Goal: Task Accomplishment & Management: Manage account settings

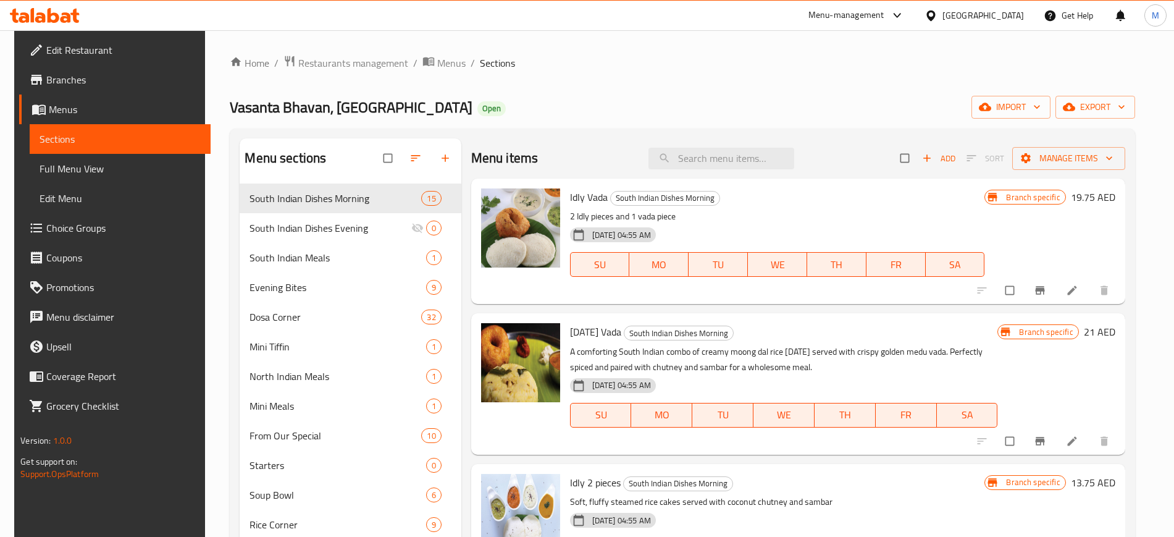
click at [949, 20] on div "[GEOGRAPHIC_DATA]" at bounding box center [984, 16] width 82 height 14
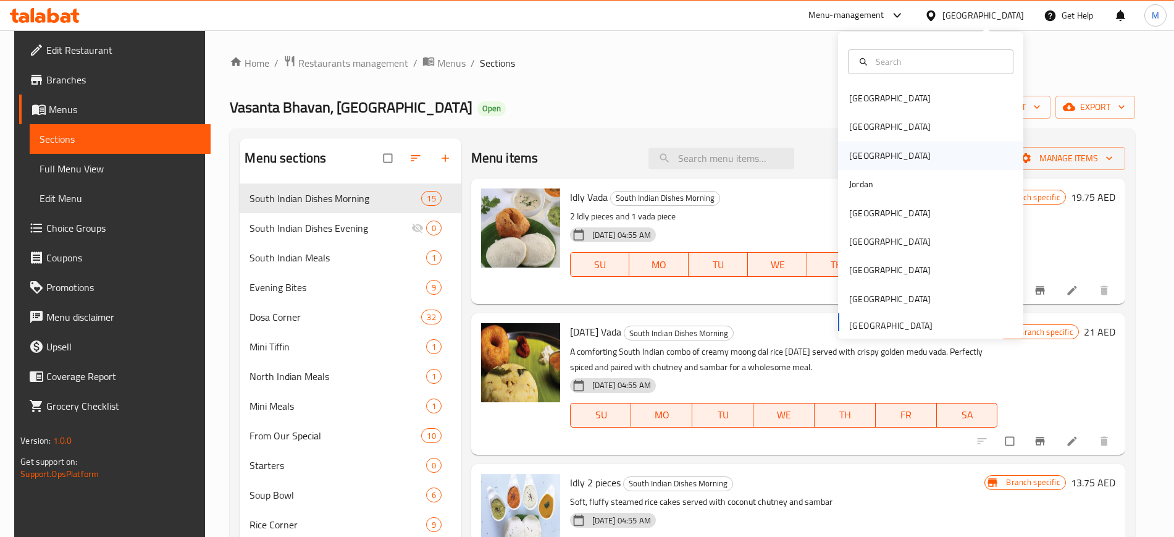
click at [858, 155] on div "[GEOGRAPHIC_DATA]" at bounding box center [890, 155] width 101 height 28
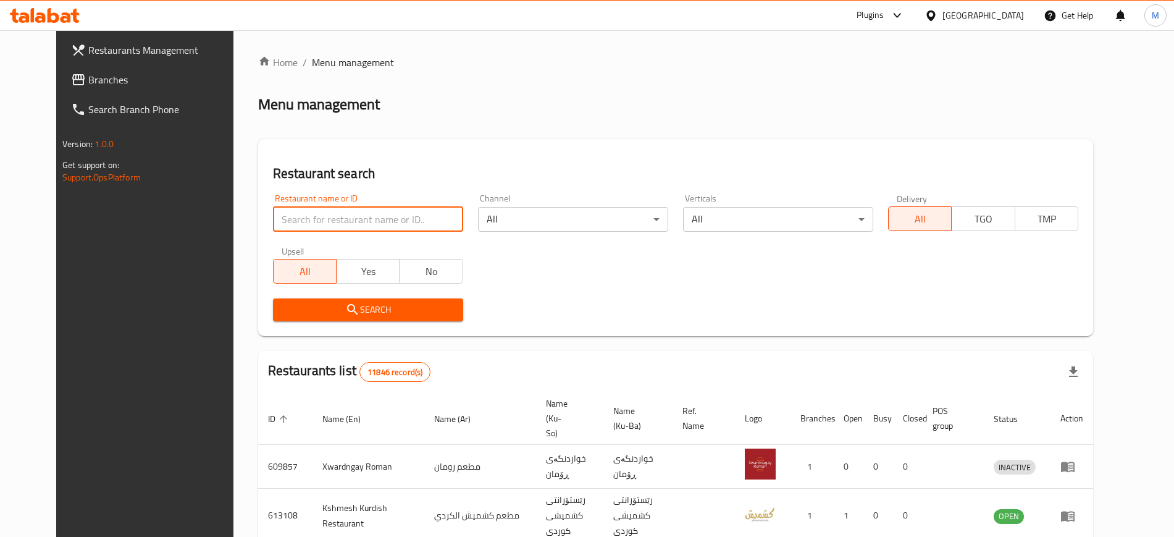
click at [359, 213] on input "search" at bounding box center [368, 219] width 190 height 25
paste input "342972086"
type input "342972086"
click button "Search" at bounding box center [368, 309] width 190 height 23
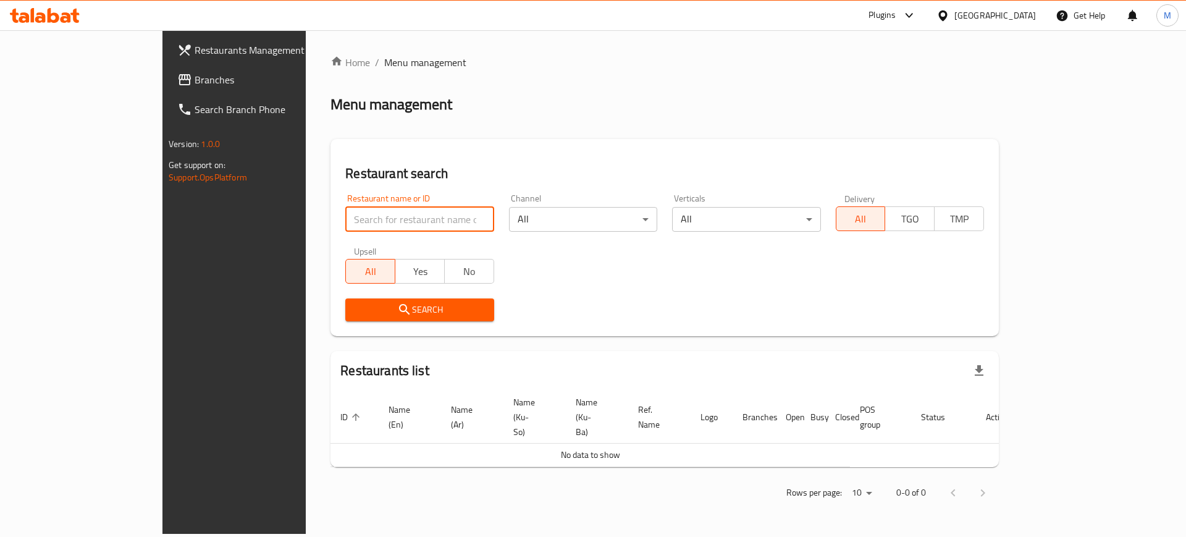
paste input "Azmir Restaurant"
type input "Azmir Restaurant"
click button "Search" at bounding box center [419, 309] width 148 height 23
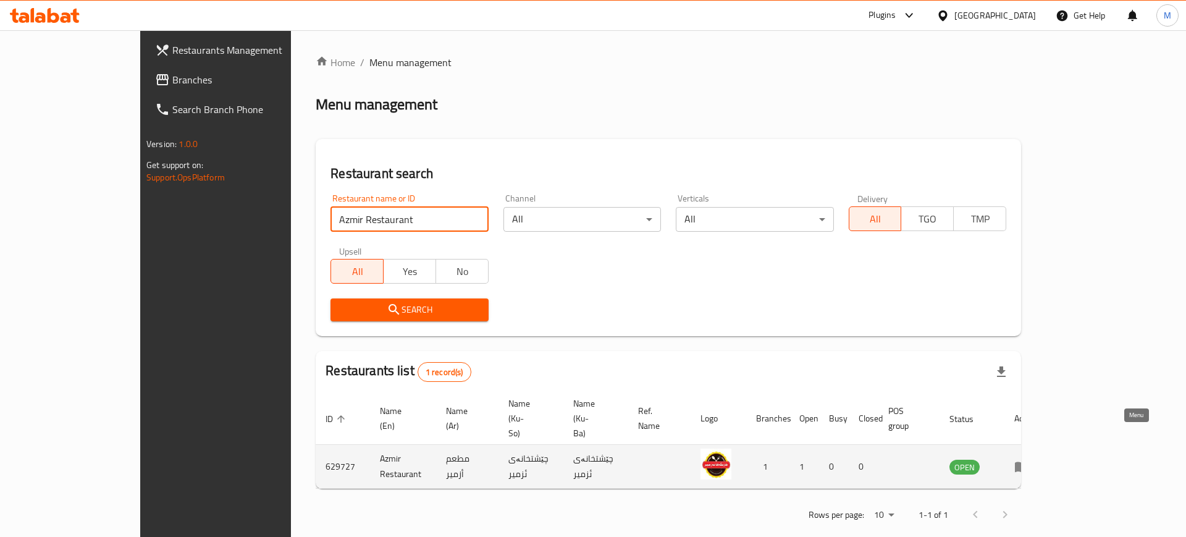
click at [1029, 459] on icon "enhanced table" at bounding box center [1021, 466] width 15 height 15
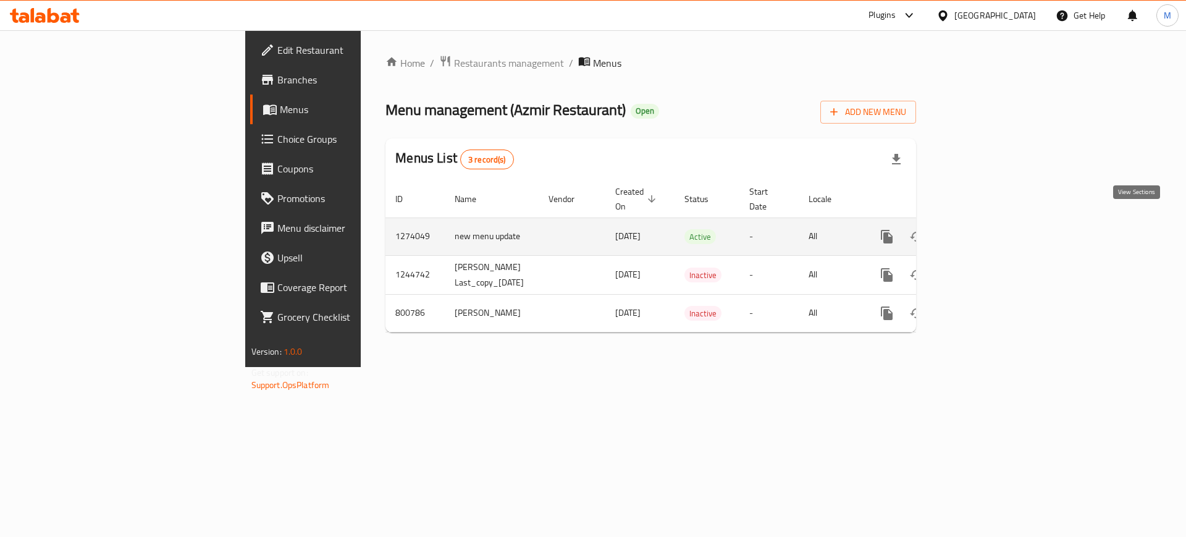
click at [983, 229] on icon "enhanced table" at bounding box center [976, 236] width 15 height 15
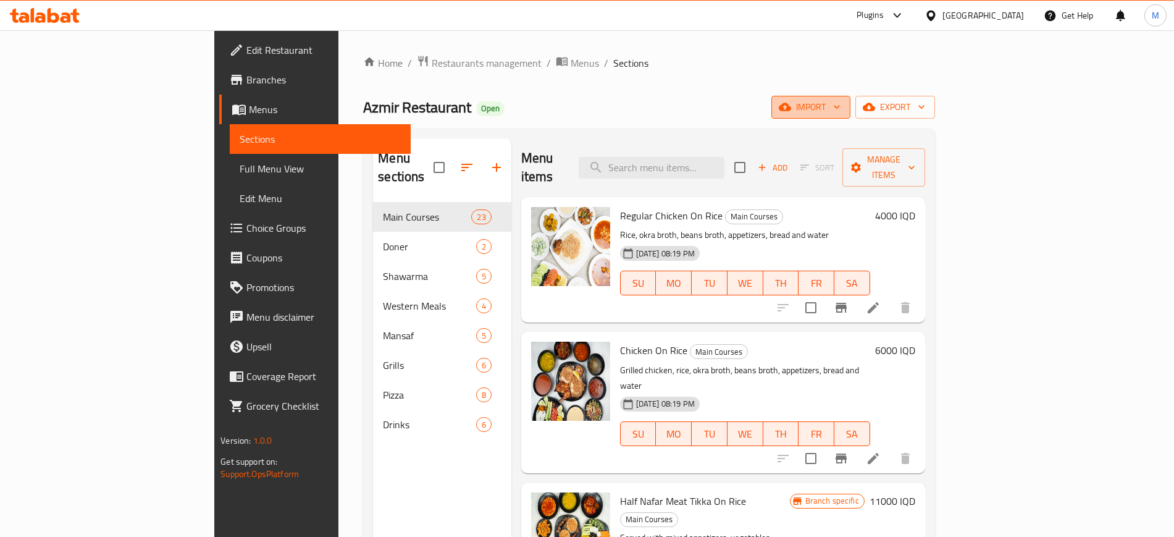
click at [841, 111] on span "import" at bounding box center [810, 106] width 59 height 15
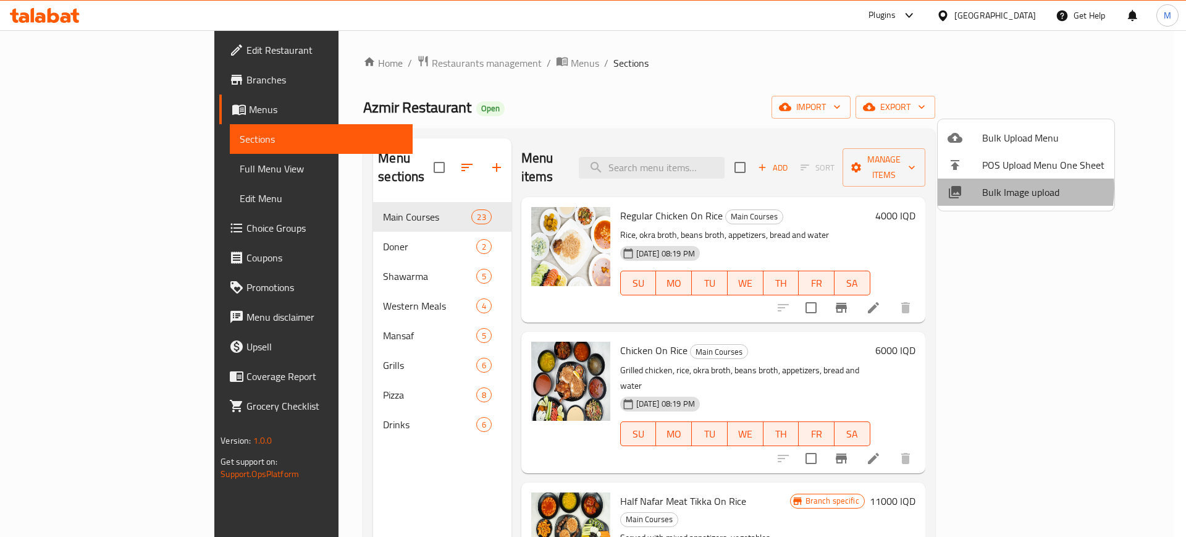
click at [1000, 188] on span "Bulk Image upload" at bounding box center [1043, 192] width 122 height 15
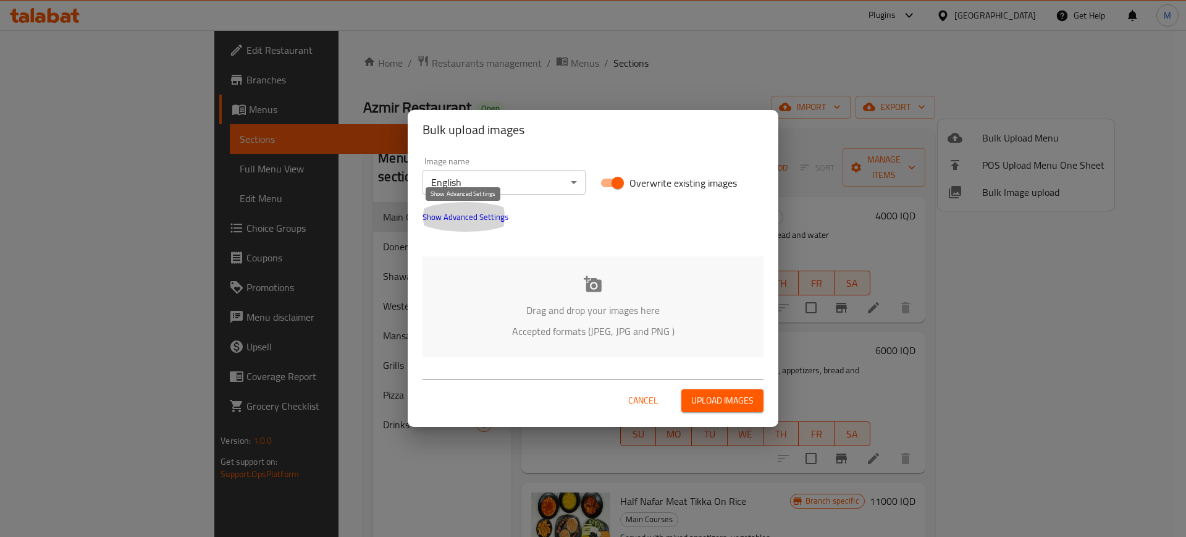
click at [448, 215] on span "Show Advanced Settings" at bounding box center [466, 216] width 86 height 15
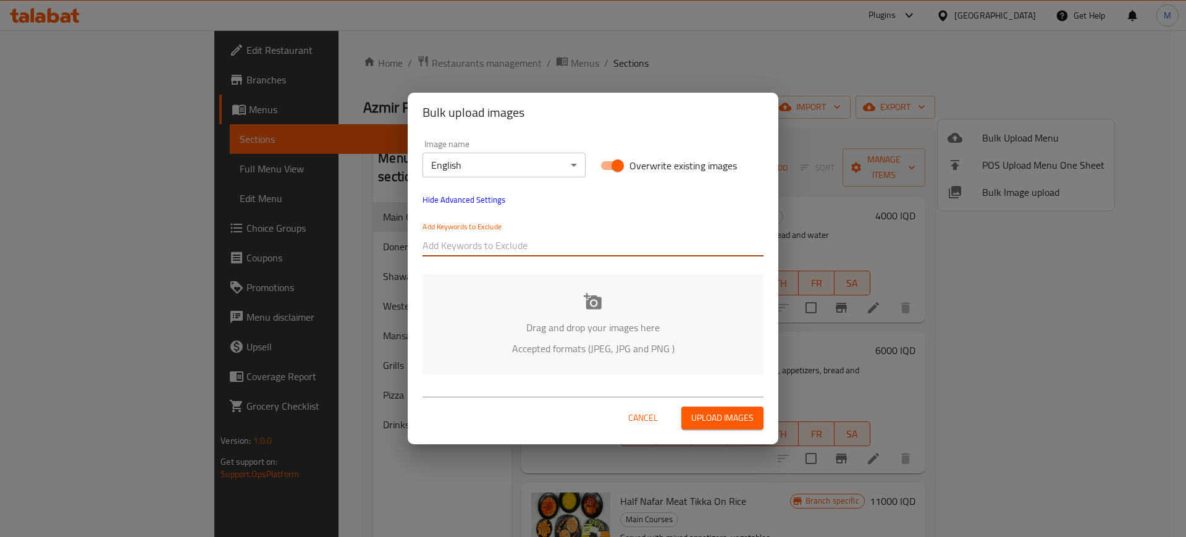
paste input "-[PERSON_NAME]_DSC"
click at [478, 240] on input "-[PERSON_NAME]_DSC" at bounding box center [593, 245] width 341 height 20
type input "-[PERSON_NAME]_DSC"
click at [505, 263] on div "Add Keywords to Exclude -Mazin Waleed_DSC" at bounding box center [593, 238] width 356 height 49
click at [545, 253] on input "text" at bounding box center [652, 245] width 223 height 20
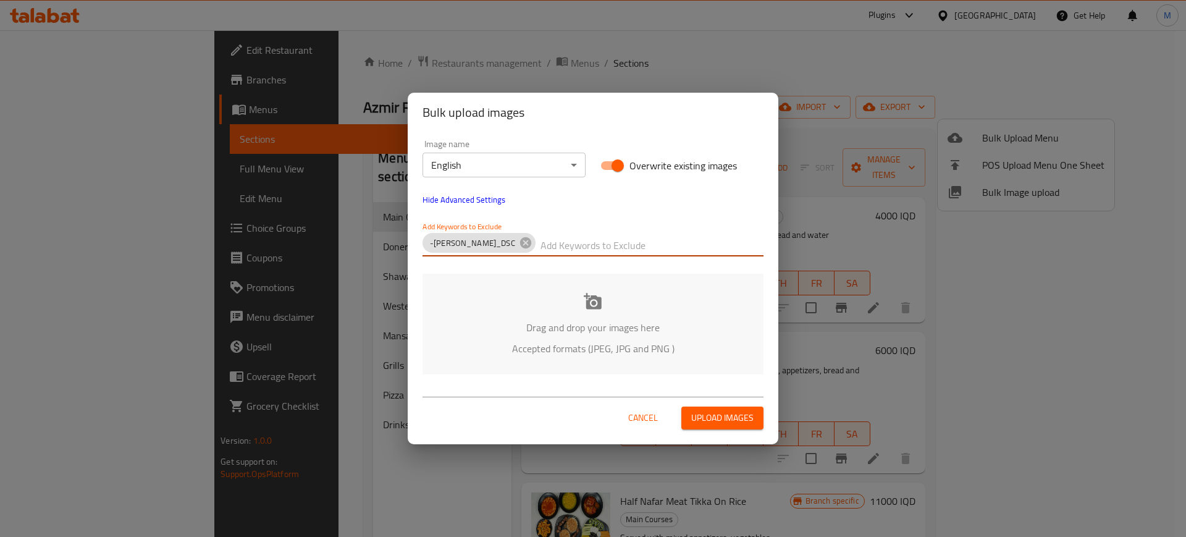
paste input "-[PERSON_NAME] Waleed_"
type input "-[PERSON_NAME] Waleed_"
click at [568, 267] on div "Image name English ​ Overwrite existing images Hide Advanced Settings Add Keywo…" at bounding box center [593, 257] width 371 height 250
click at [584, 253] on input "text" at bounding box center [652, 245] width 223 height 20
paste input "azmir restauarant-"
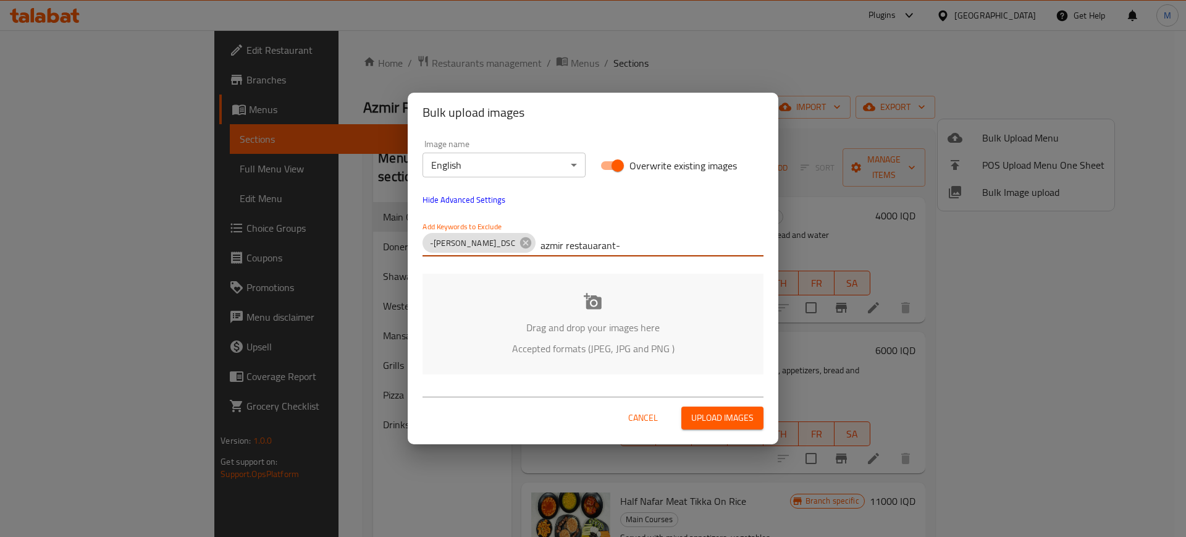
type input "azmir restauarant-"
click at [489, 343] on p "Accepted formats (JPEG, JPG and PNG )" at bounding box center [593, 348] width 304 height 15
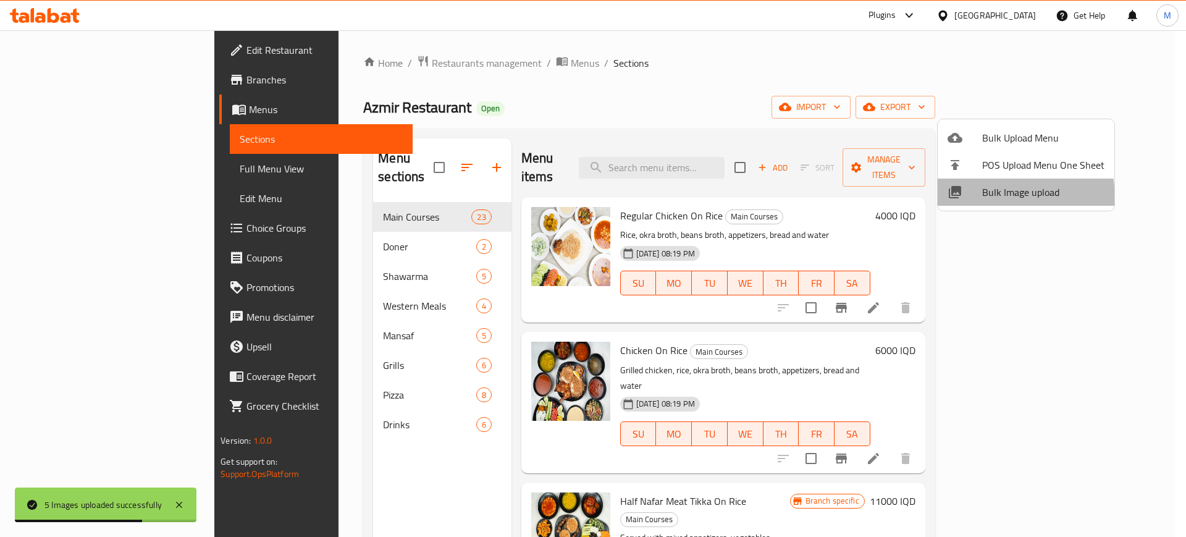
click at [954, 200] on li "Bulk Image upload" at bounding box center [1026, 192] width 177 height 27
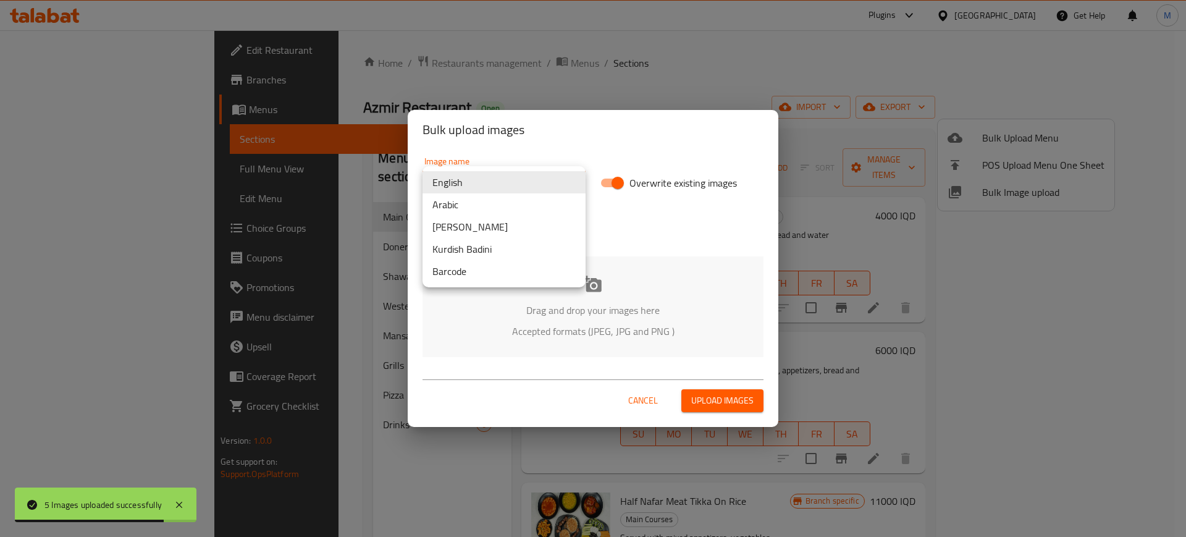
click at [460, 180] on body "5 Images uploaded successfully ​ Plugins [GEOGRAPHIC_DATA] Get Help M Edit Rest…" at bounding box center [593, 283] width 1186 height 507
click at [468, 199] on li "Arabic" at bounding box center [504, 204] width 163 height 22
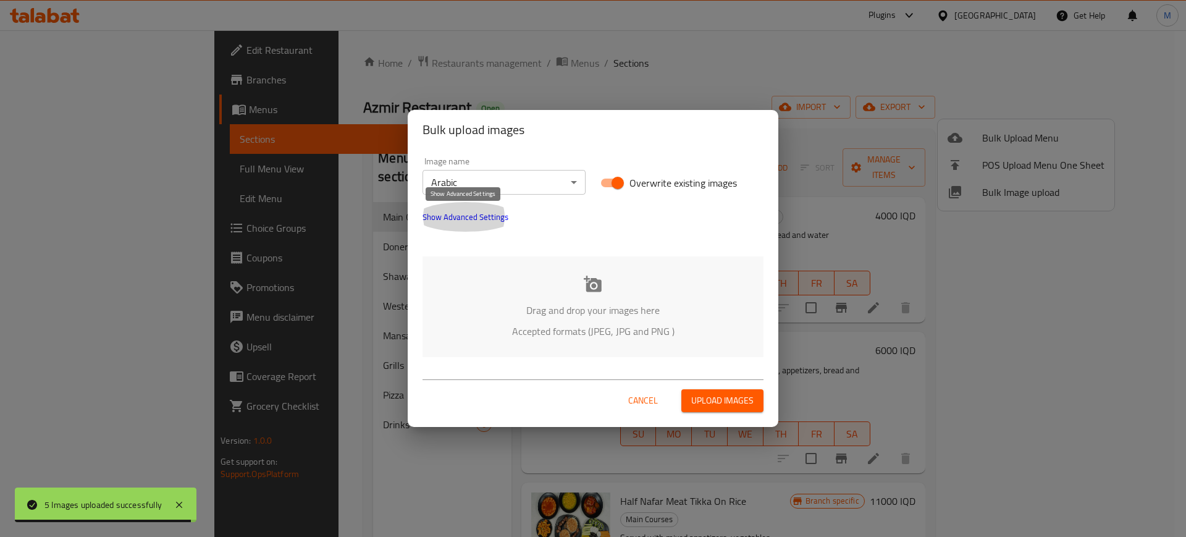
click at [455, 218] on span "Show Advanced Settings" at bounding box center [466, 216] width 86 height 15
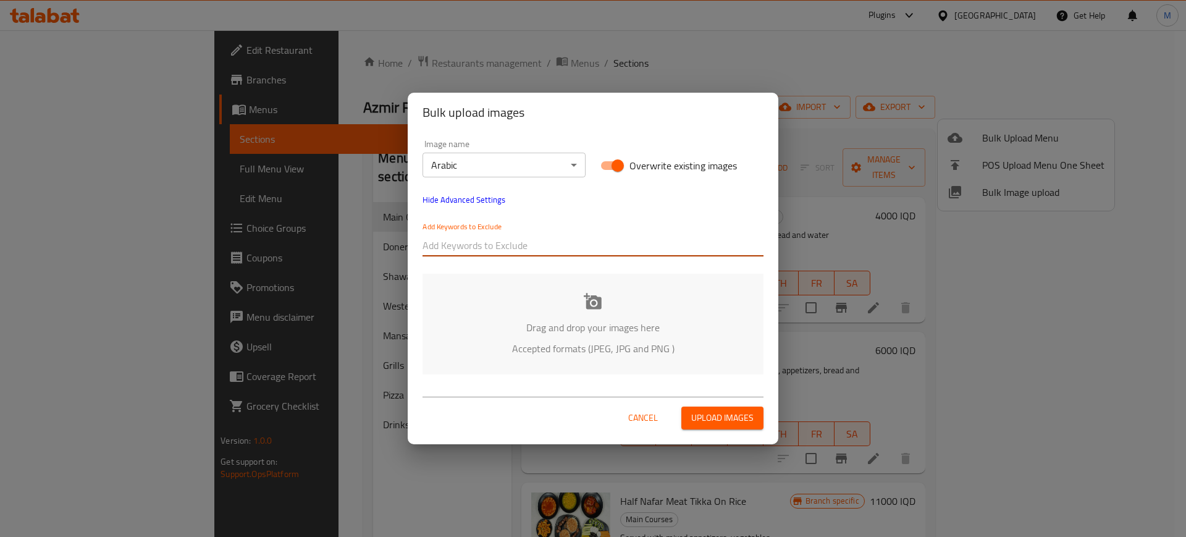
click at [476, 246] on input "text" at bounding box center [593, 245] width 341 height 20
paste input "-[PERSON_NAME]_DSC"
type input "-[PERSON_NAME]_DSC"
click at [505, 269] on div "Image name Arabic ​ Overwrite existing images Hide Advanced Settings Add Keywor…" at bounding box center [593, 257] width 371 height 250
click at [564, 239] on input "text" at bounding box center [652, 245] width 223 height 20
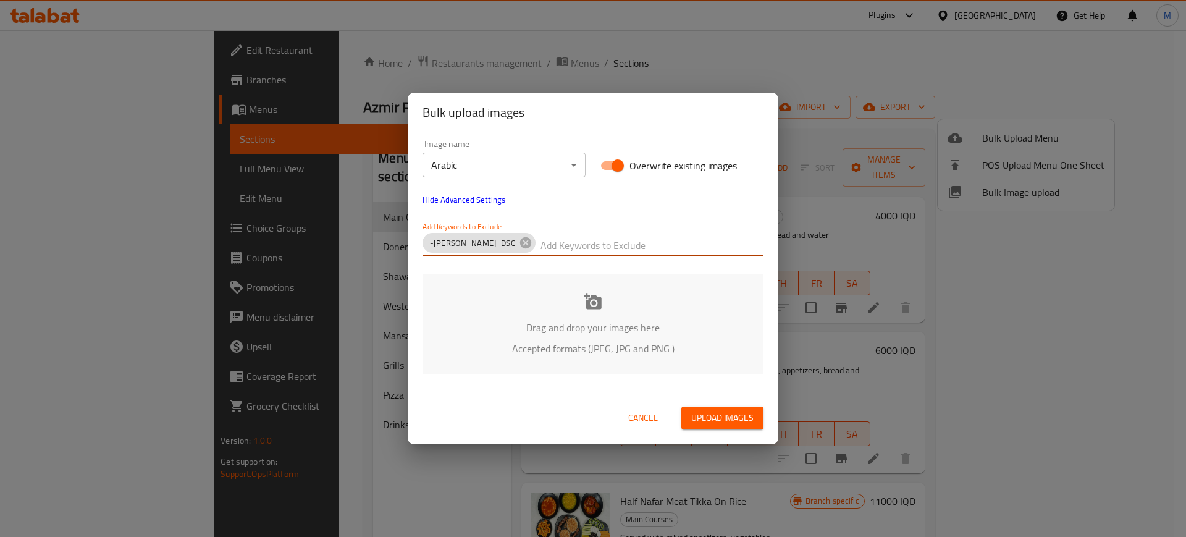
paste input "azmir restauarant-"
type input "azmir restauarant-"
click at [476, 311] on div "Drag and drop your images here Accepted formats (JPEG, JPG and PNG )" at bounding box center [593, 324] width 341 height 101
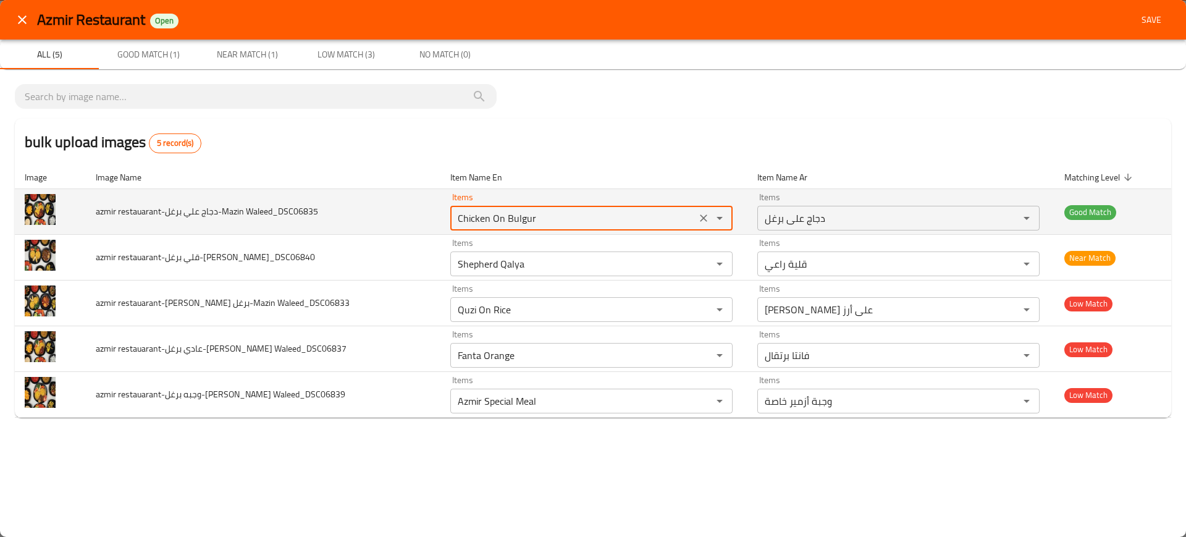
drag, startPoint x: 476, startPoint y: 214, endPoint x: 537, endPoint y: 219, distance: 61.4
click at [537, 219] on Waleed_DSC06835 "Chicken On Bulgur" at bounding box center [573, 217] width 238 height 17
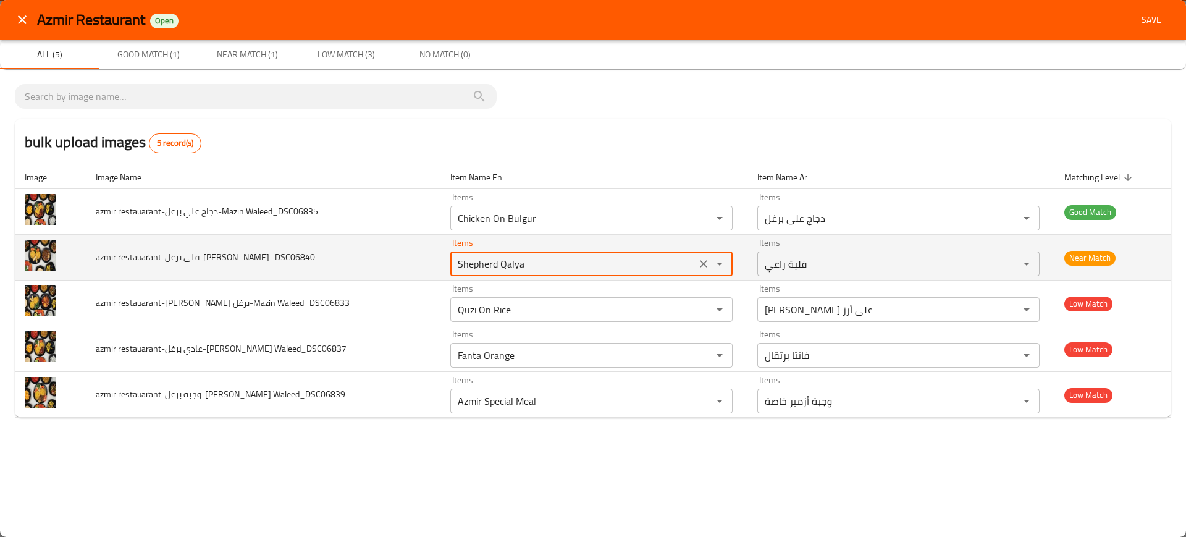
click at [521, 262] on Waleed_DSC06840 "Shepherd Qalya" at bounding box center [573, 263] width 238 height 17
paste Waleed_DSC06840 "Bulgur"
type Waleed_DSC06840 "Bulgur"
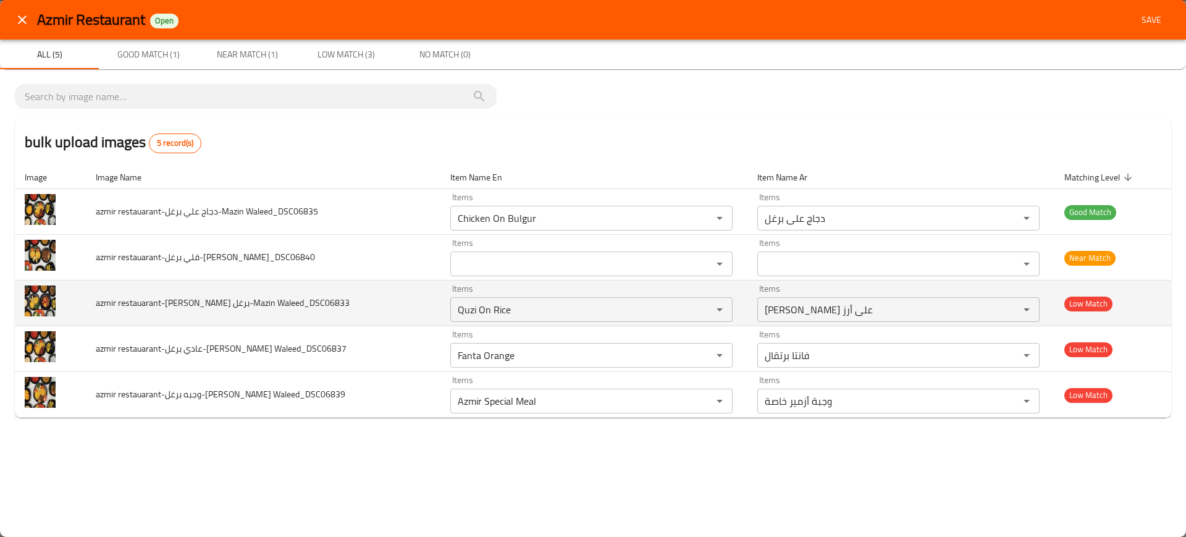
click at [405, 308] on td "azmir restauarant-[PERSON_NAME] برغل-Mazin Waleed_DSC06833" at bounding box center [263, 303] width 355 height 46
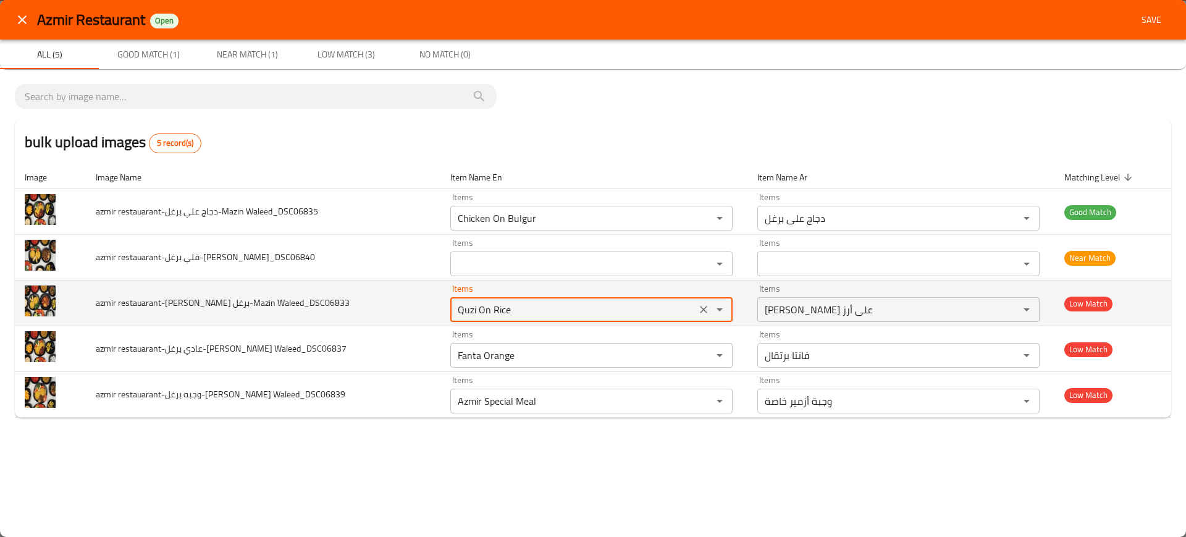
drag, startPoint x: 448, startPoint y: 308, endPoint x: 611, endPoint y: 291, distance: 163.4
click at [611, 291] on div "Items Quzi On Rice Items" at bounding box center [591, 303] width 282 height 38
type Waleed_DSC06833 "Quzi"
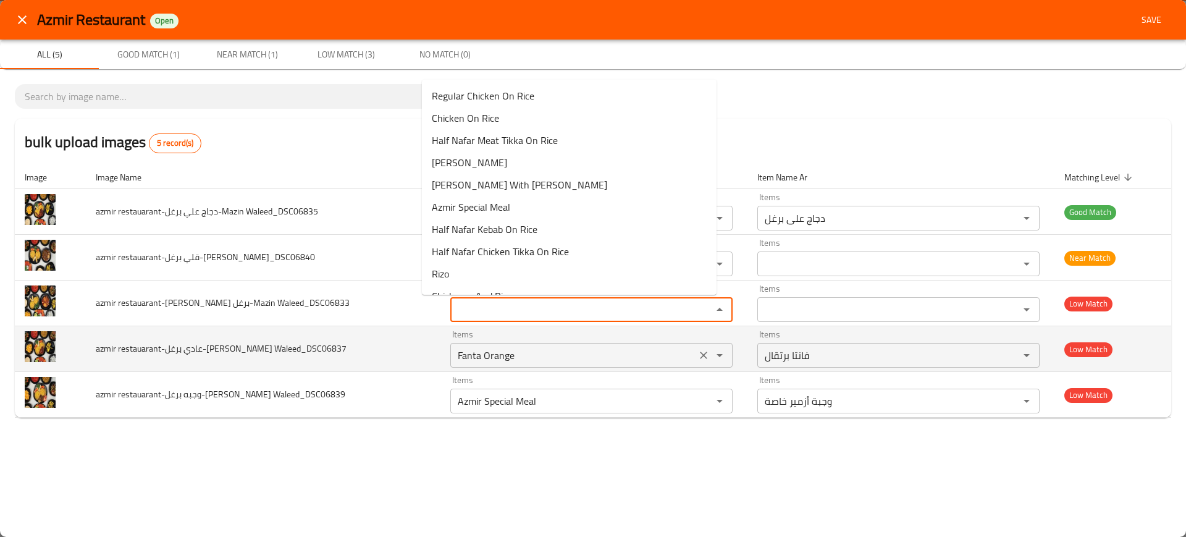
click at [450, 351] on div "Fanta Orange Items" at bounding box center [591, 355] width 282 height 25
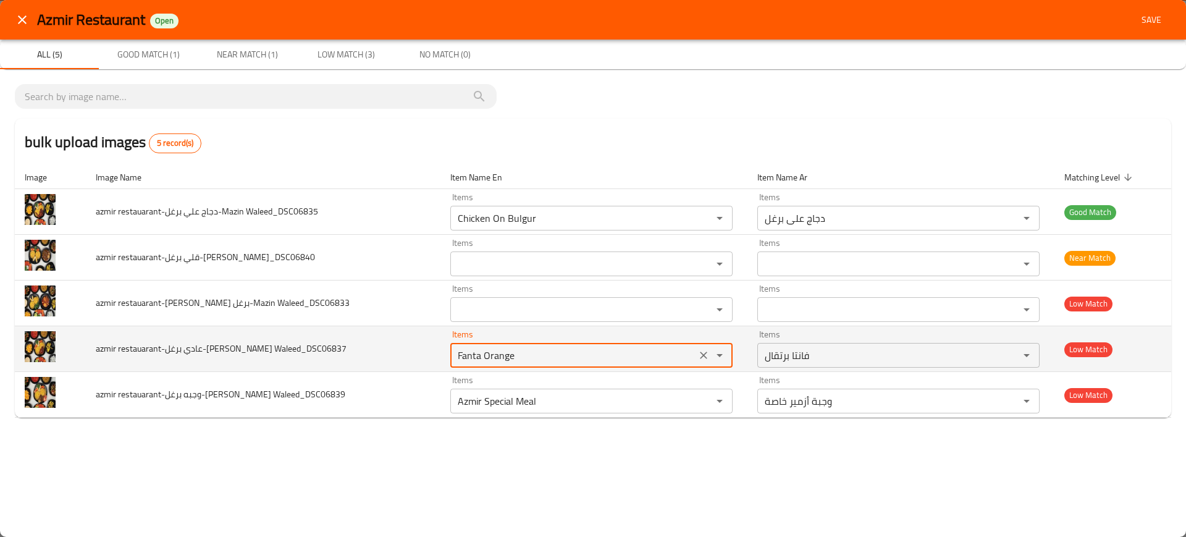
paste Waleed_DSC06837 "Bulgur"
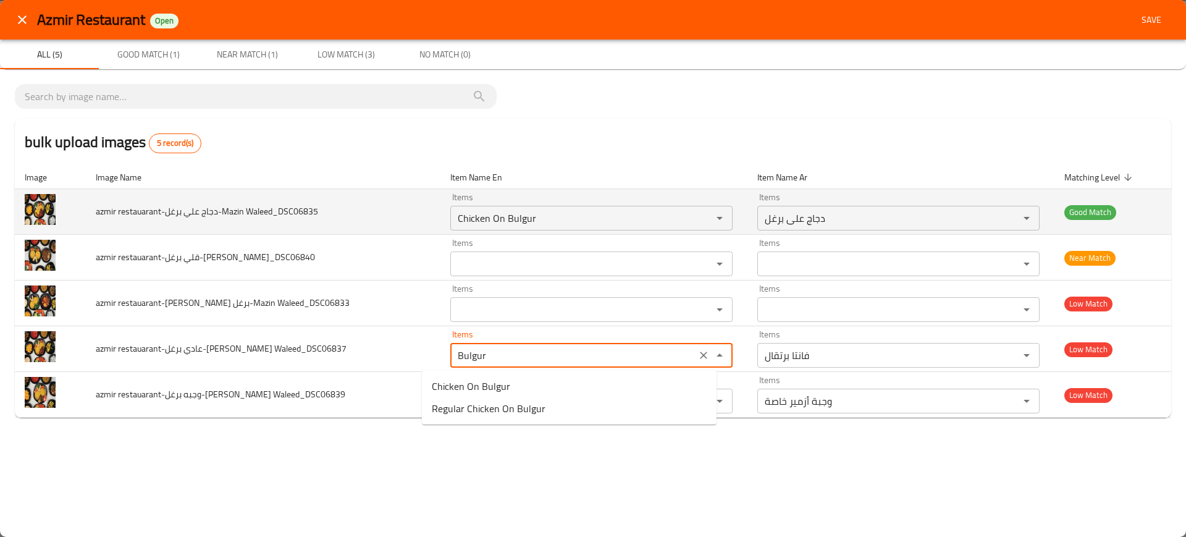
type Waleed_DSC06837 "Fanta Orange"
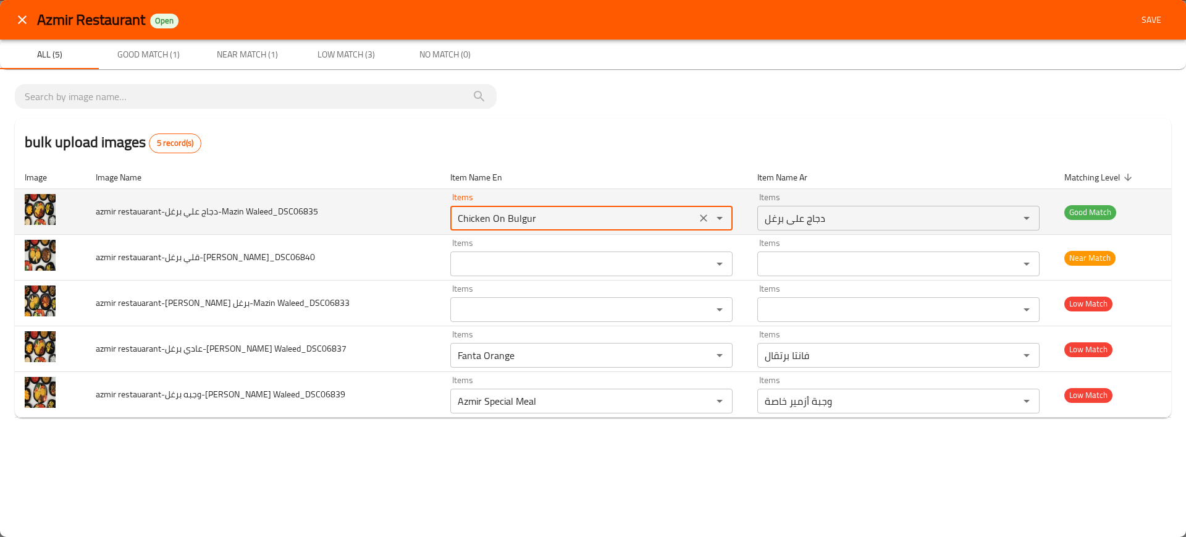
click at [454, 224] on Waleed_DSC06835 "Chicken On Bulgur" at bounding box center [573, 217] width 238 height 17
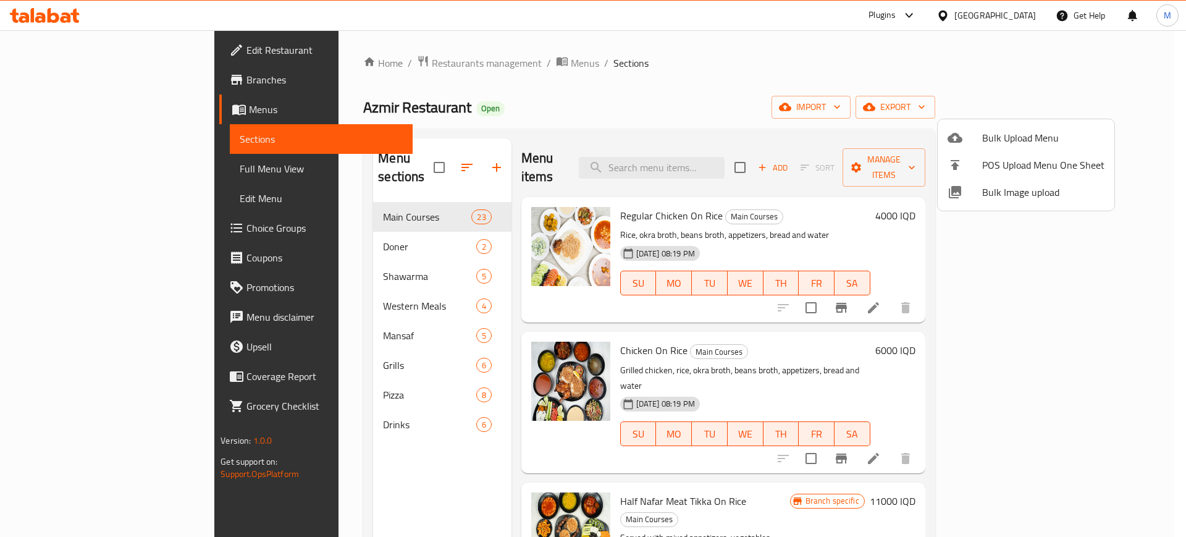
click at [788, 225] on div at bounding box center [593, 268] width 1186 height 537
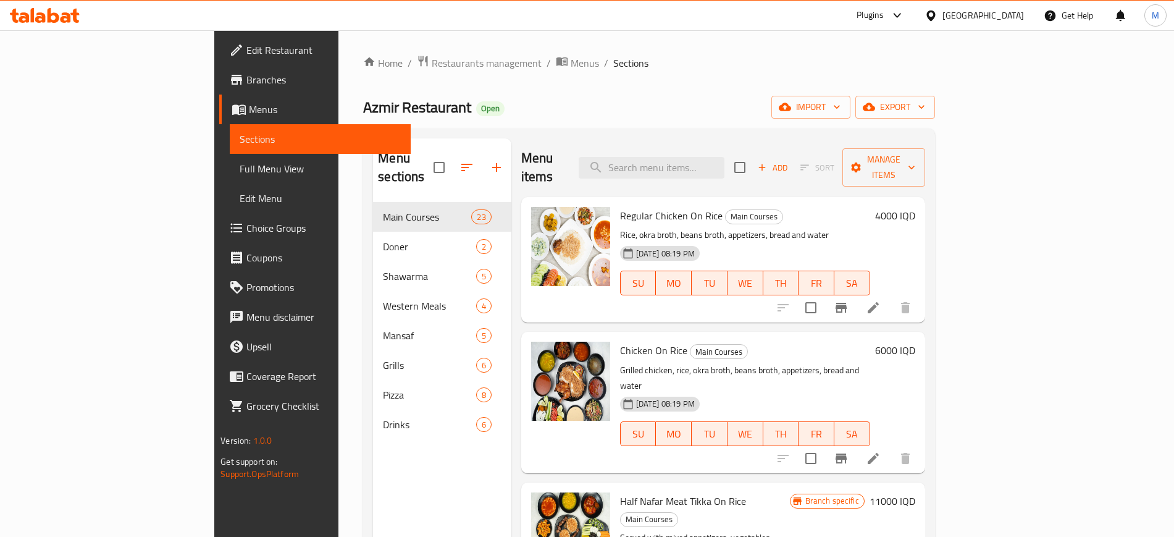
click at [795, 294] on div "Regular Chicken On Rice Main Courses Rice, okra broth, beans broth, appetizers,…" at bounding box center [745, 260] width 260 height 116
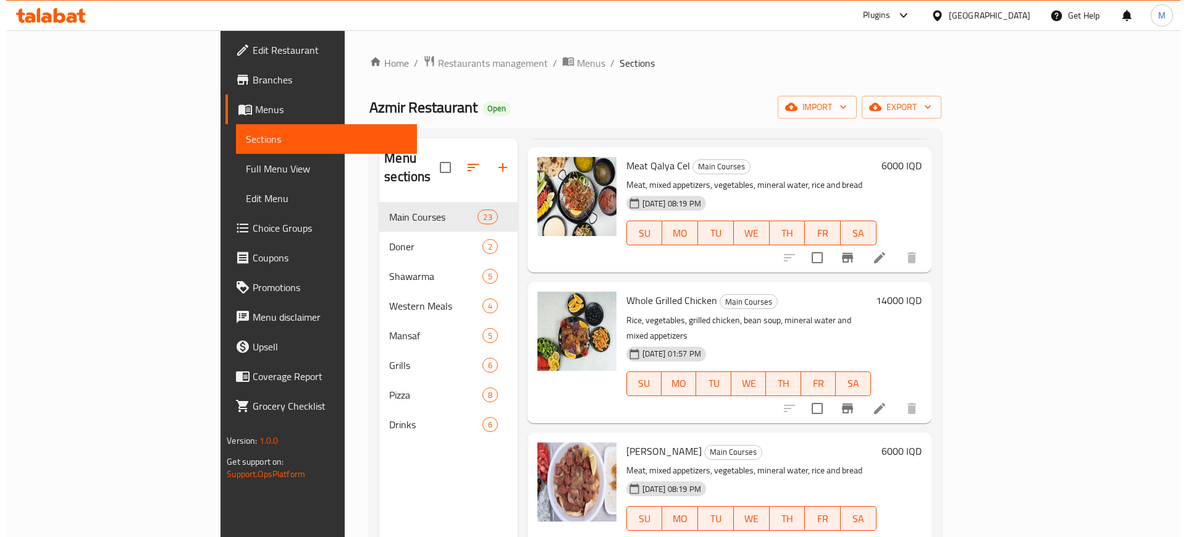
scroll to position [2561, 0]
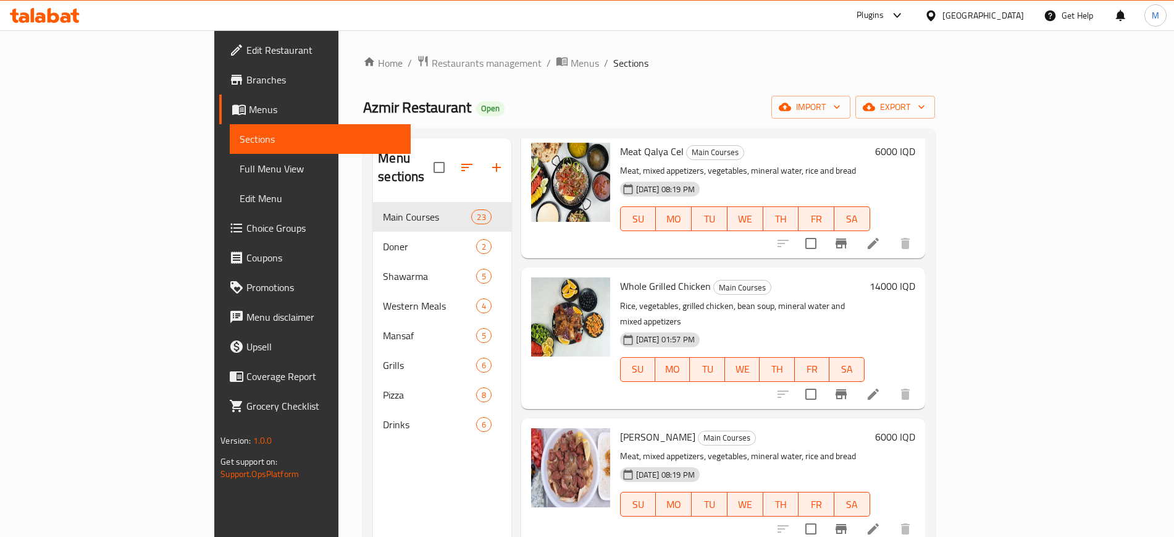
click at [363, 72] on div "Home / Restaurants management / Menus / Sections Azmir Restaurant Open import e…" at bounding box center [648, 370] width 571 height 630
click at [432, 70] on span "Restaurants management" at bounding box center [487, 63] width 110 height 15
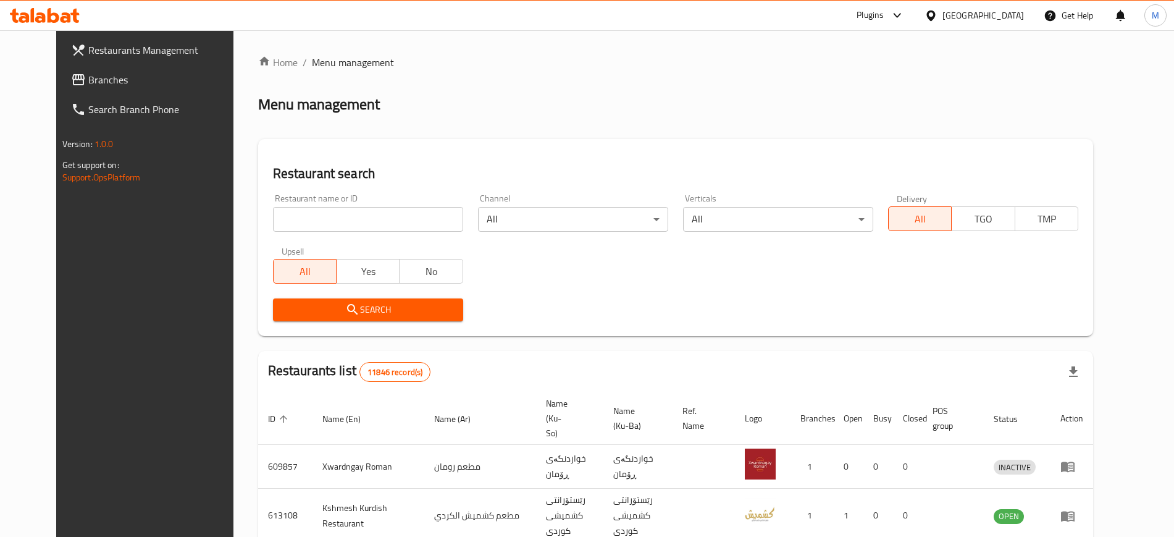
click at [336, 222] on div "Home / Menu management Menu management Restaurant search Restaurant name or ID …" at bounding box center [675, 478] width 835 height 846
click at [336, 222] on input "search" at bounding box center [368, 219] width 190 height 25
paste input "MI9 Dream"
type input "MI9 Dream"
click button "Search" at bounding box center [368, 309] width 190 height 23
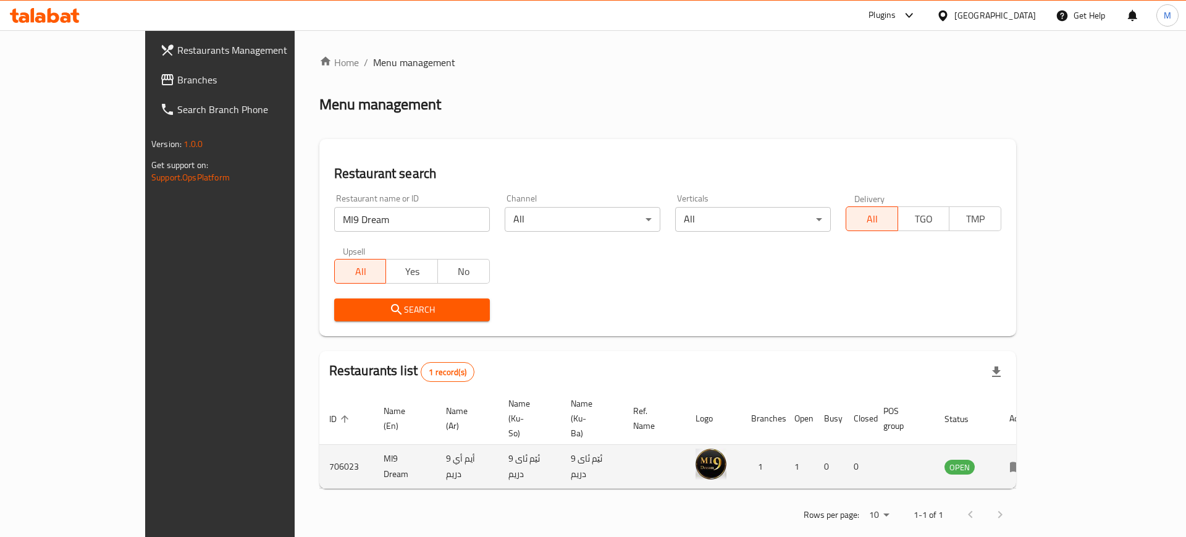
click at [1042, 445] on td "enhanced table" at bounding box center [1021, 467] width 43 height 44
click at [1024, 462] on icon "enhanced table" at bounding box center [1017, 467] width 14 height 11
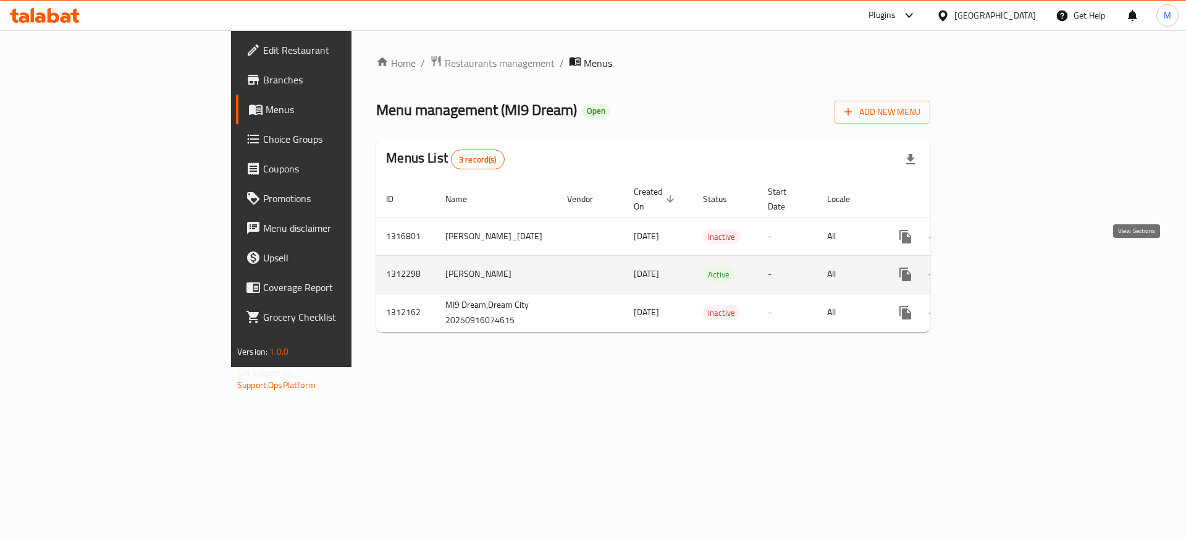
click at [1002, 267] on icon "enhanced table" at bounding box center [994, 274] width 15 height 15
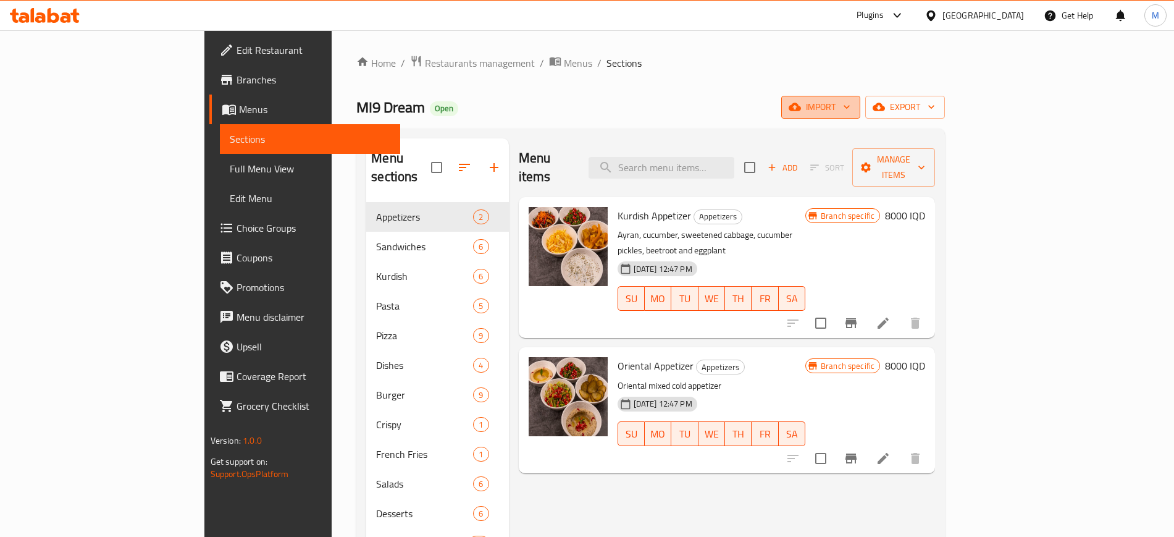
click at [851, 105] on span "import" at bounding box center [820, 106] width 59 height 15
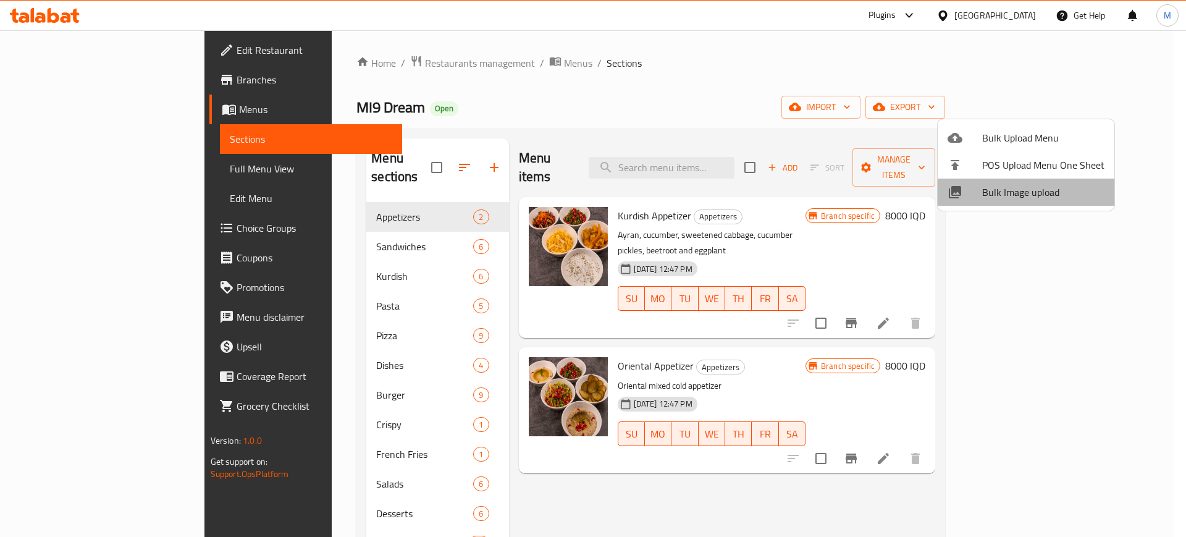
click at [1027, 191] on span "Bulk Image upload" at bounding box center [1043, 192] width 122 height 15
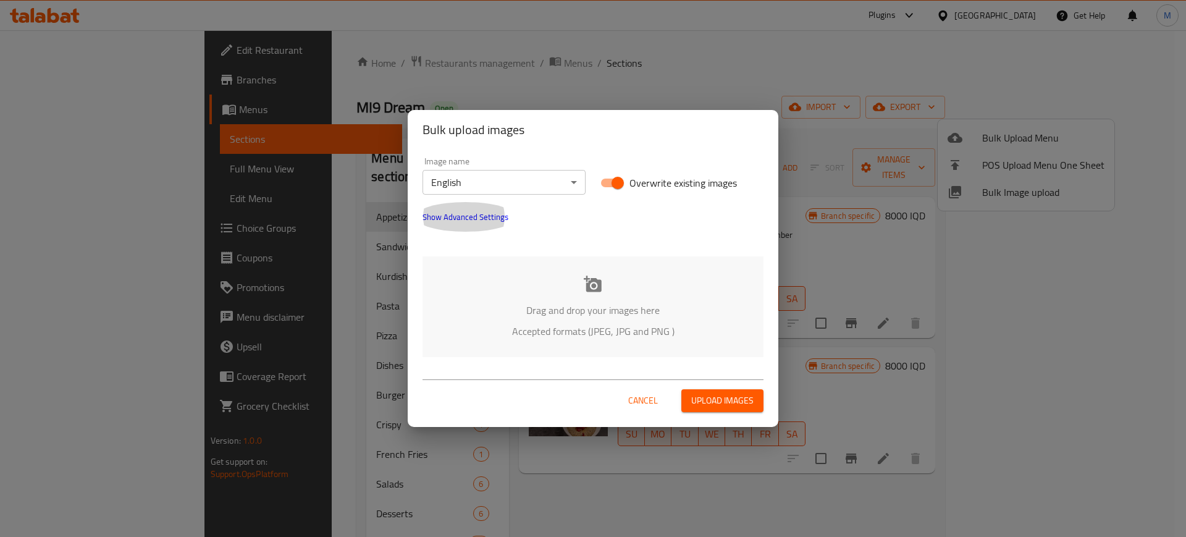
click at [464, 225] on button "Show Advanced Settings" at bounding box center [465, 217] width 101 height 30
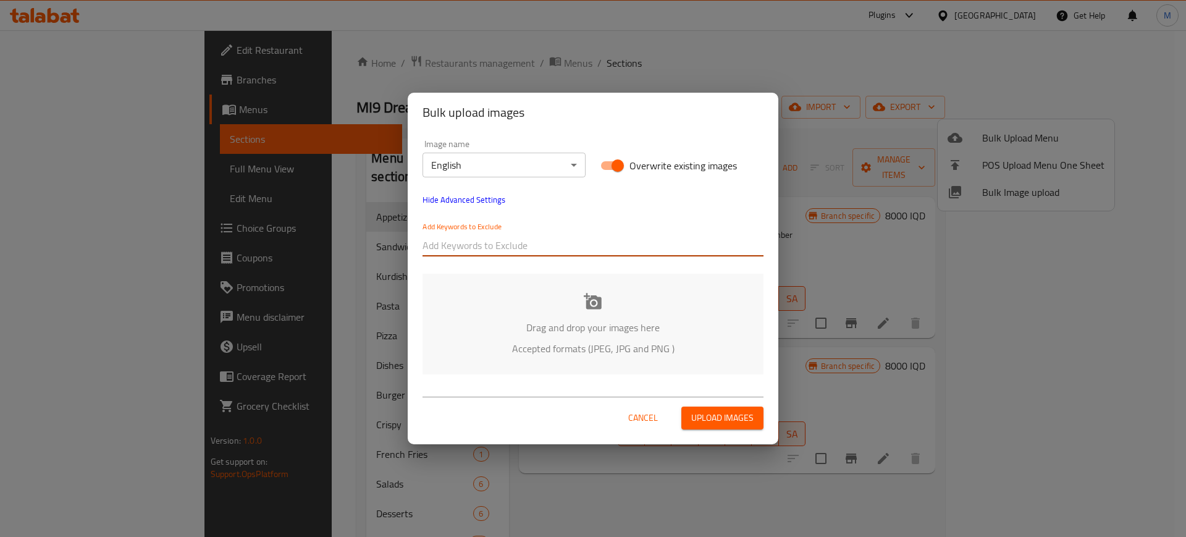
click at [488, 243] on input "text" at bounding box center [593, 245] width 341 height 20
paste input "_[PERSON_NAME]"
type input "_[PERSON_NAME]"
click at [511, 261] on div "Add Keywords to Exclude _[PERSON_NAME]" at bounding box center [593, 238] width 356 height 49
click at [539, 256] on div at bounding box center [643, 245] width 241 height 25
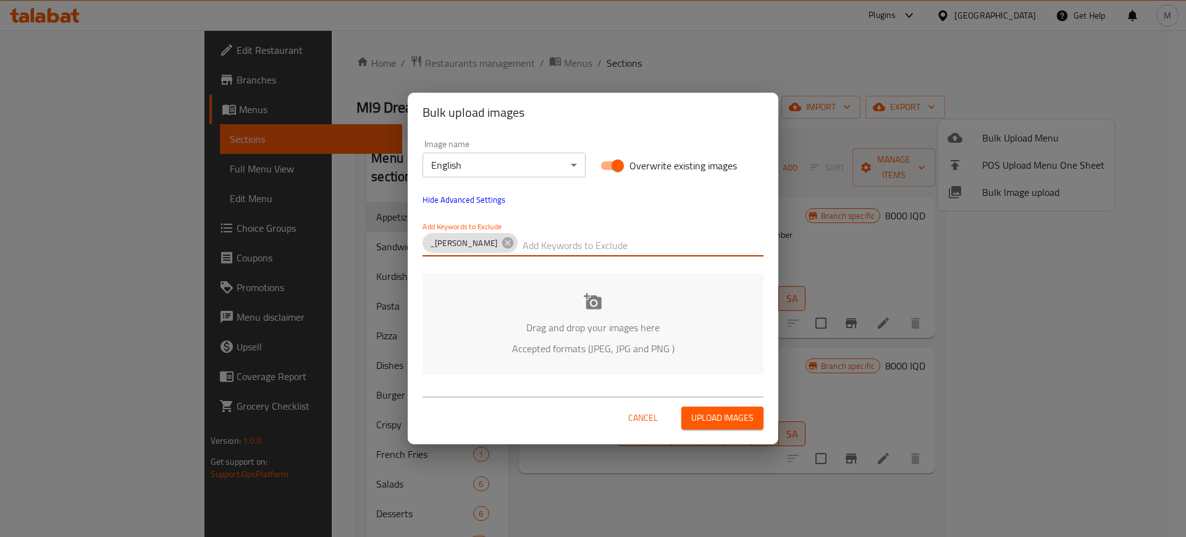
paste input "MI9 Dream_"
type input "MI9 Dream_"
click at [478, 339] on div "Drag and drop your images here Accepted formats (JPEG, JPG and PNG )" at bounding box center [593, 324] width 341 height 101
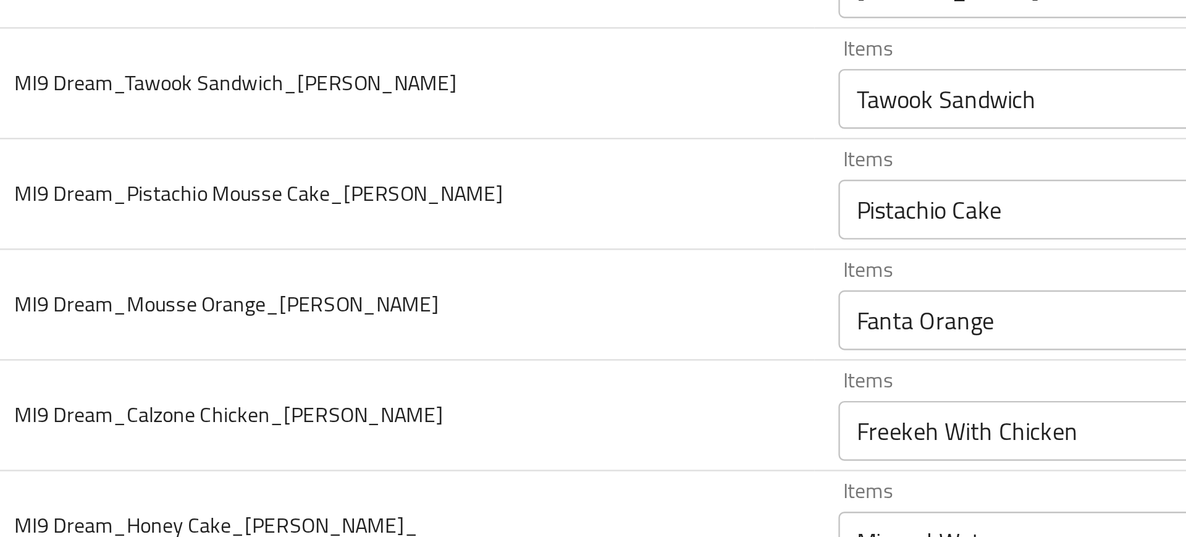
scroll to position [1667, 0]
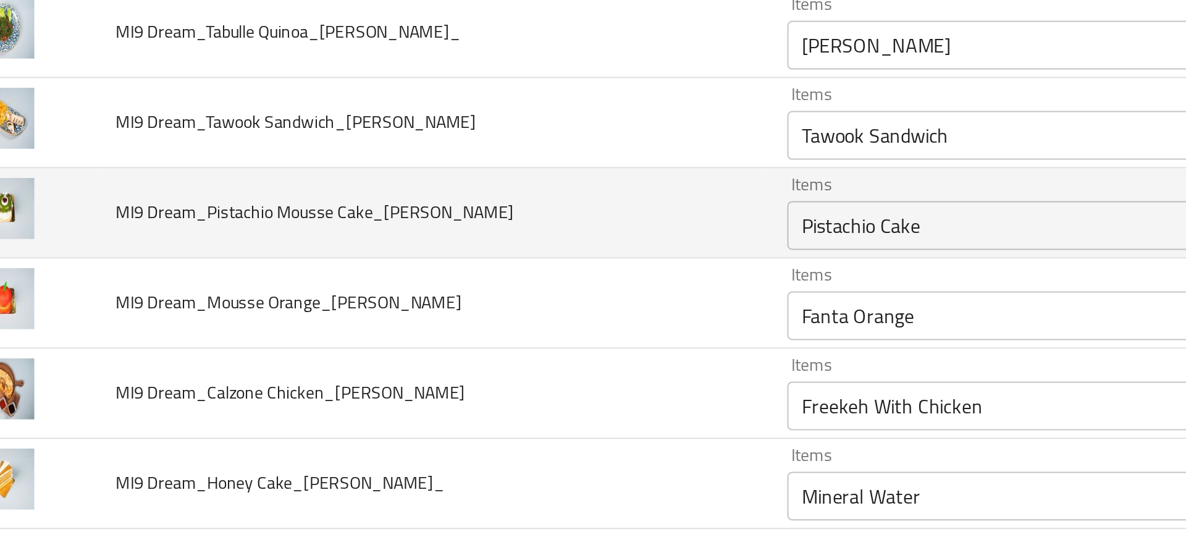
click at [458, 249] on Faisal "Pistachio Cake" at bounding box center [563, 242] width 244 height 17
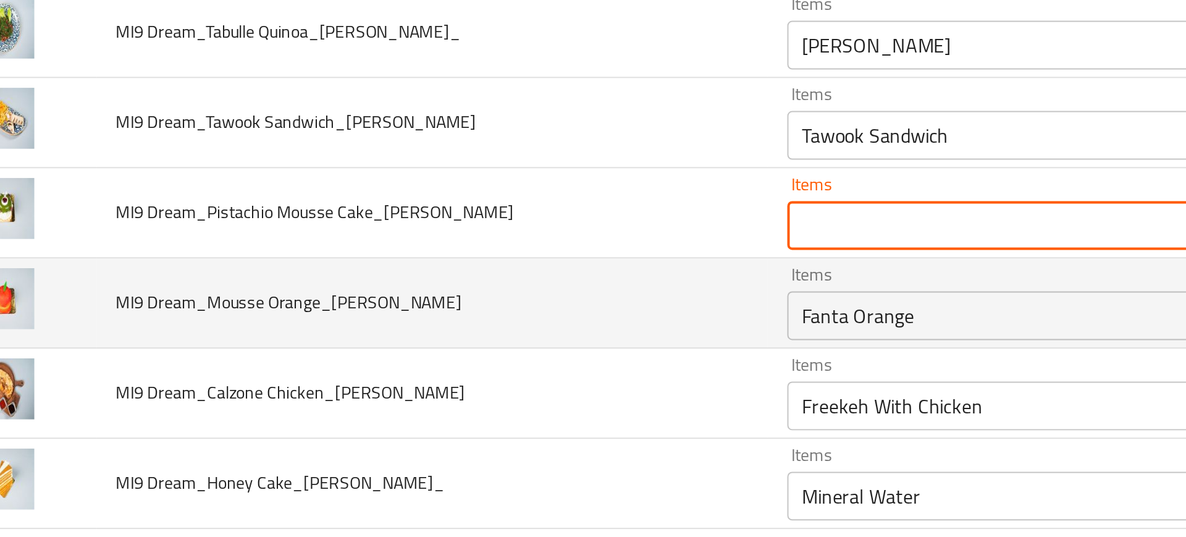
click at [477, 284] on Faisal "Fanta Orange" at bounding box center [563, 288] width 244 height 17
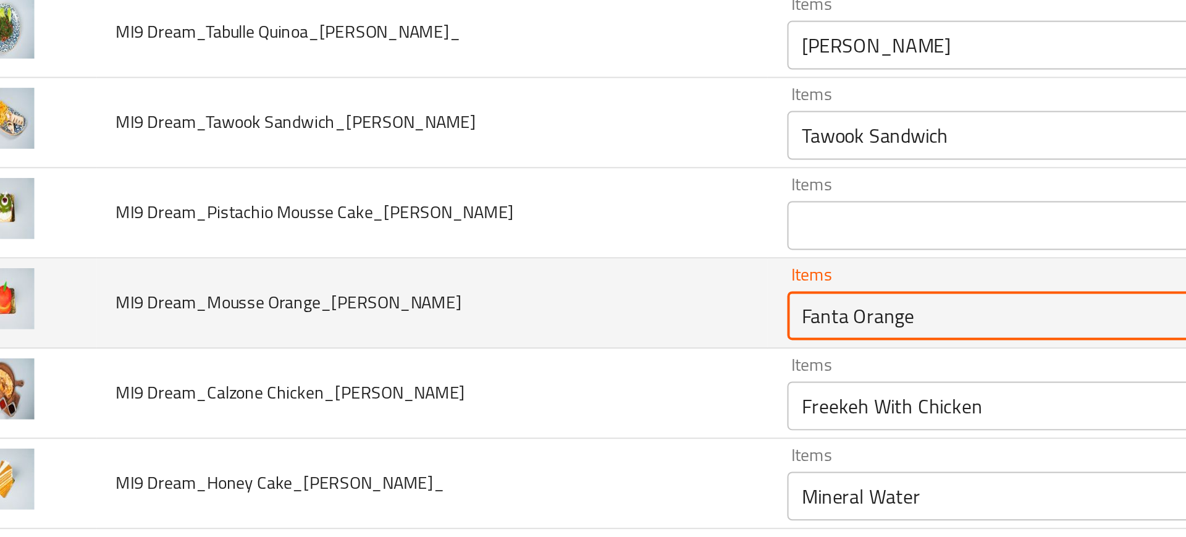
click at [477, 284] on Faisal "Fanta Orange" at bounding box center [563, 288] width 244 height 17
paste Faisal "enhanced table"
type Faisal "O"
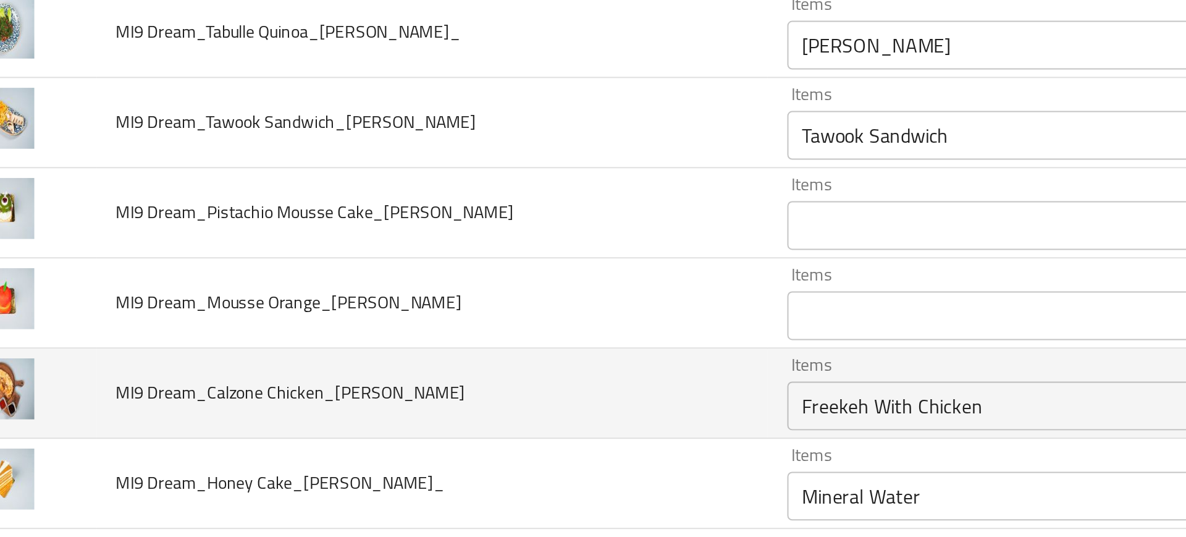
click at [351, 321] on td "MI9 Dream_Calzone Chicken_[PERSON_NAME]" at bounding box center [257, 328] width 340 height 46
click at [452, 325] on div "Freekeh With Chicken Items" at bounding box center [581, 334] width 288 height 25
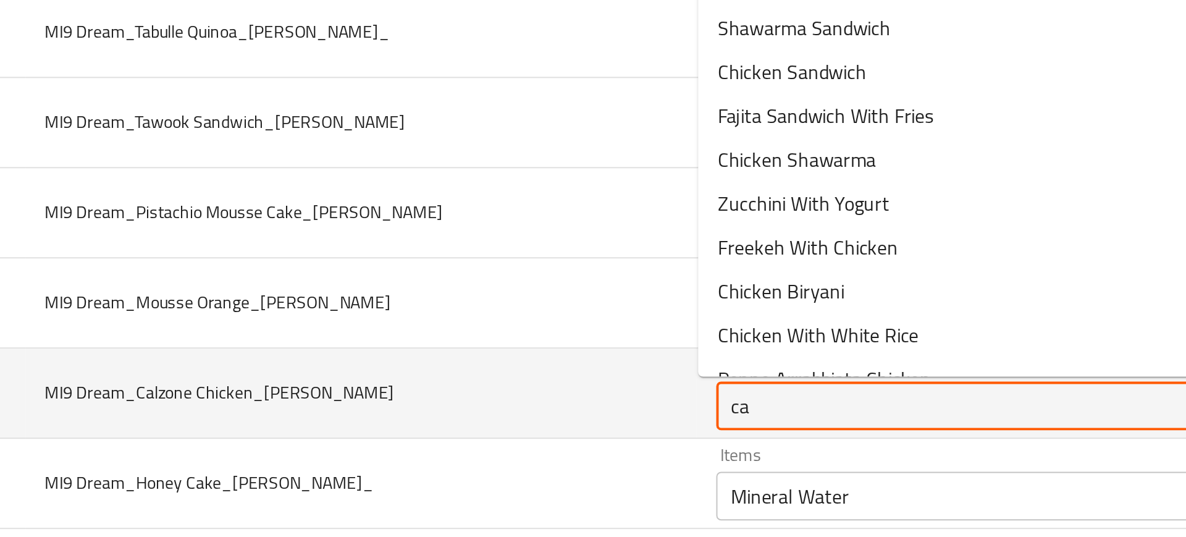
type Faisal "cal"
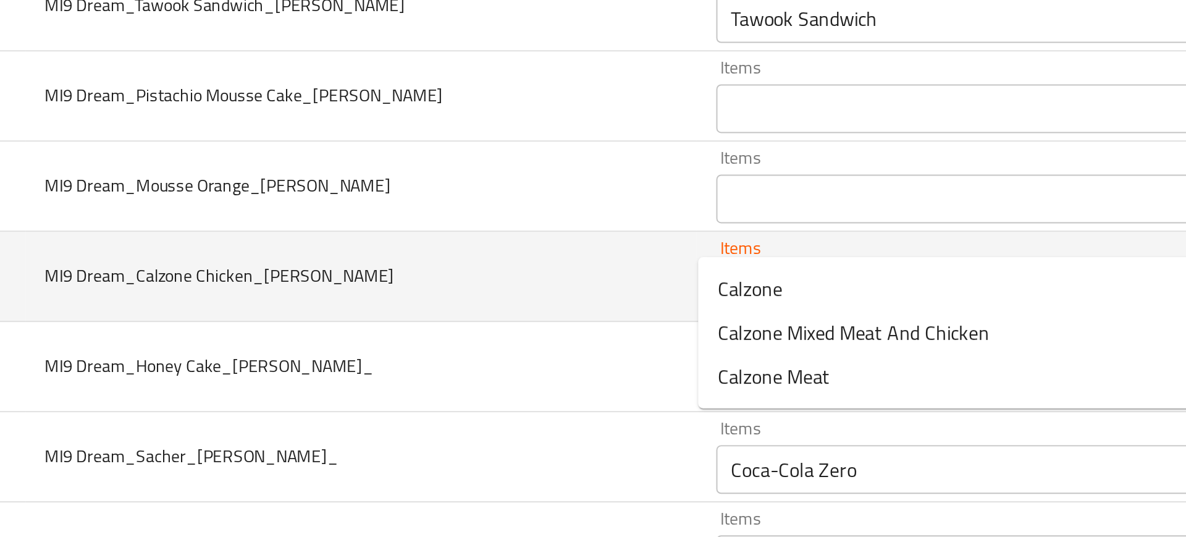
scroll to position [1757, 0]
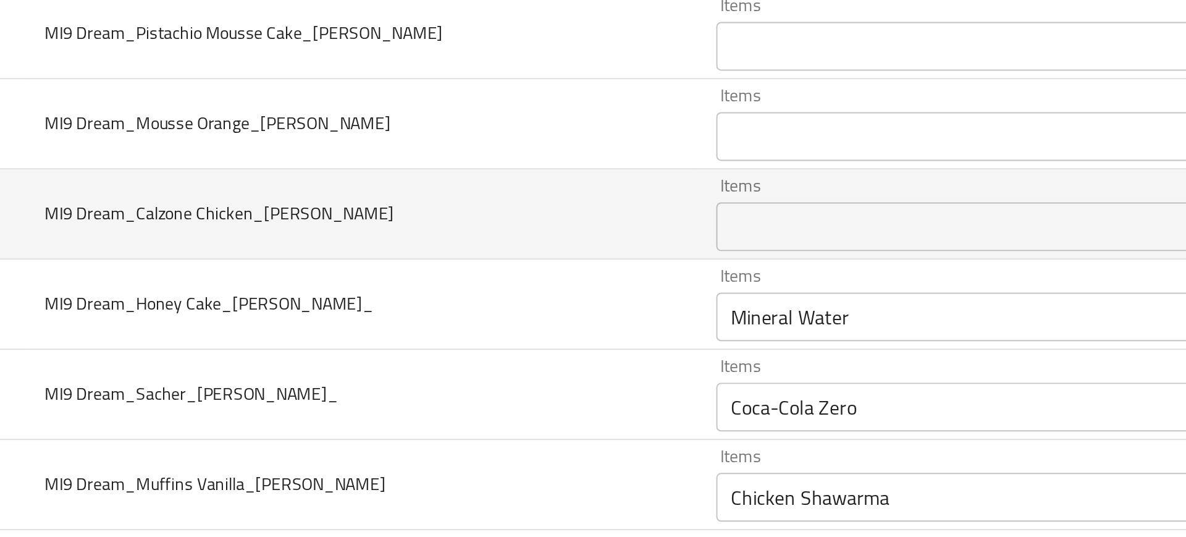
click at [381, 329] on td "MI9 Dream_Sacher_[PERSON_NAME]_" at bounding box center [257, 329] width 340 height 46
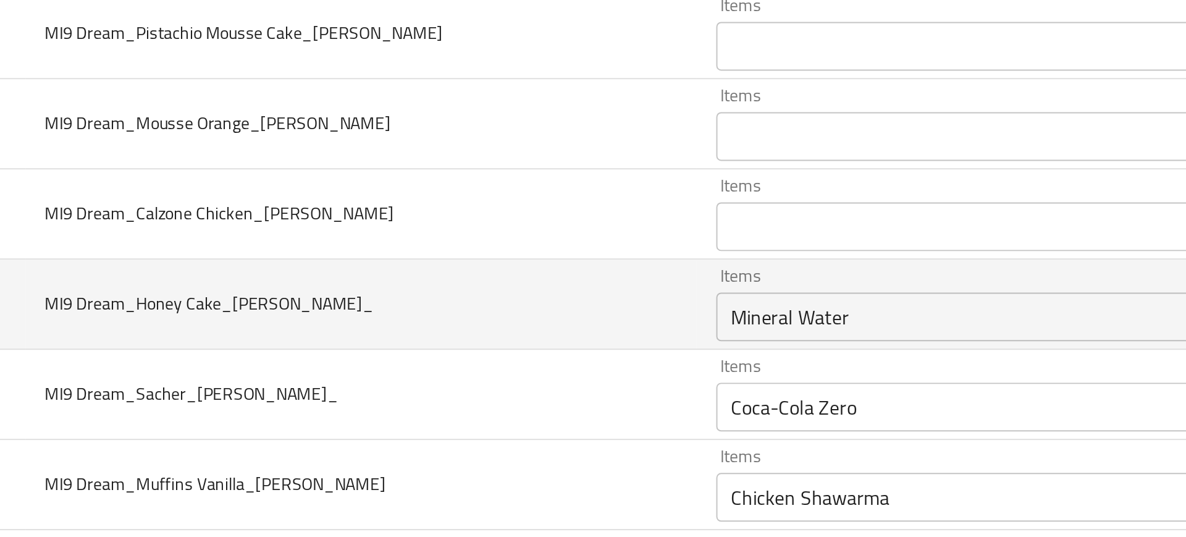
click at [469, 300] on div "Mineral Water Items" at bounding box center [581, 289] width 288 height 25
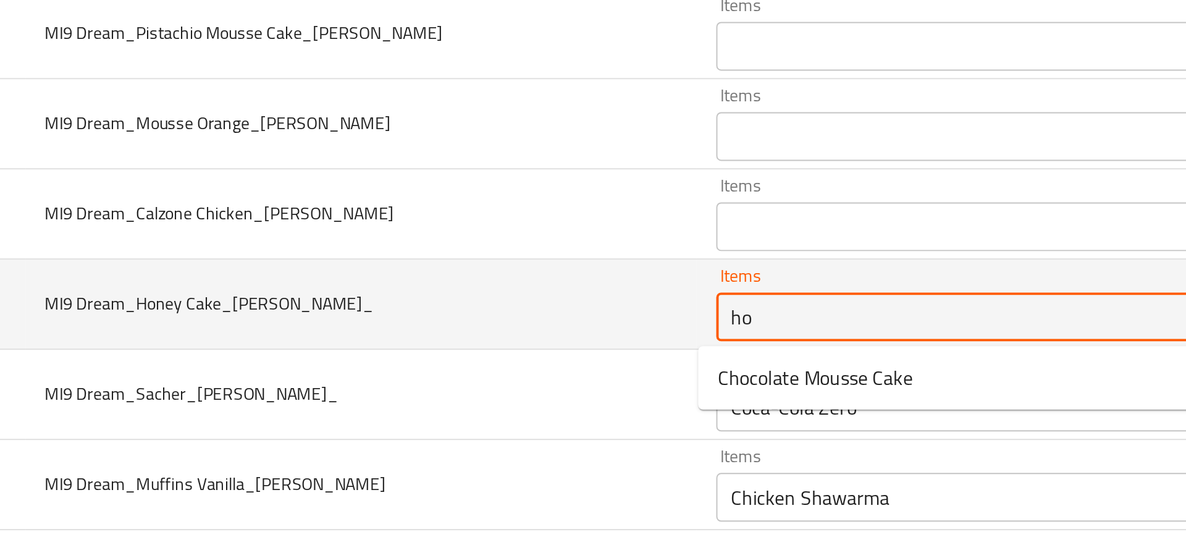
type Faisal_ "hon"
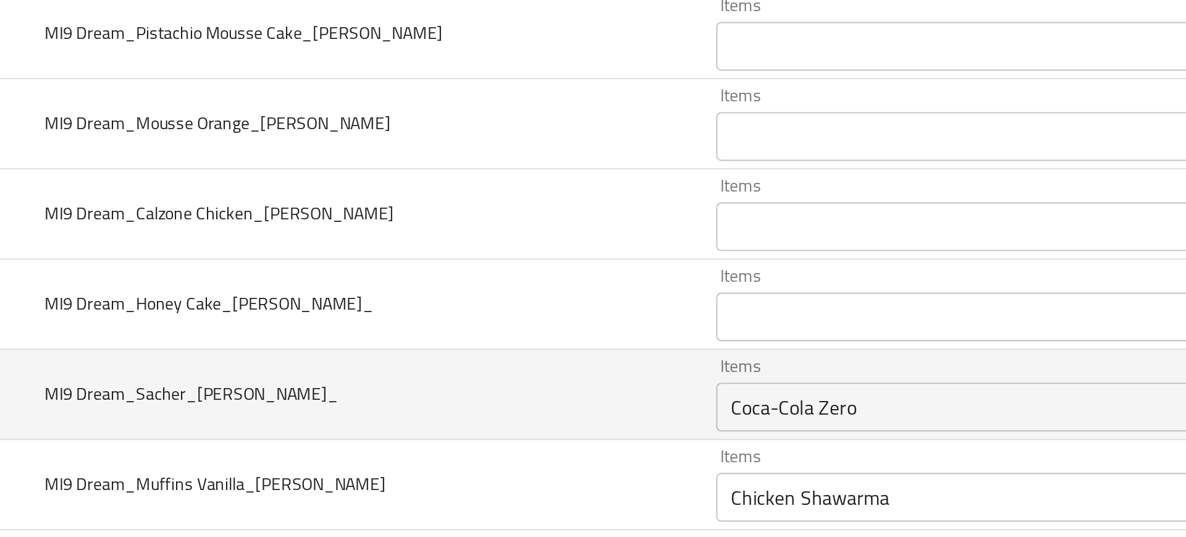
click at [397, 319] on td "MI9 Dream_Sacher_[PERSON_NAME]_" at bounding box center [257, 329] width 340 height 46
click at [455, 340] on Faisal_ "Coca-Cola Zero" at bounding box center [563, 334] width 244 height 17
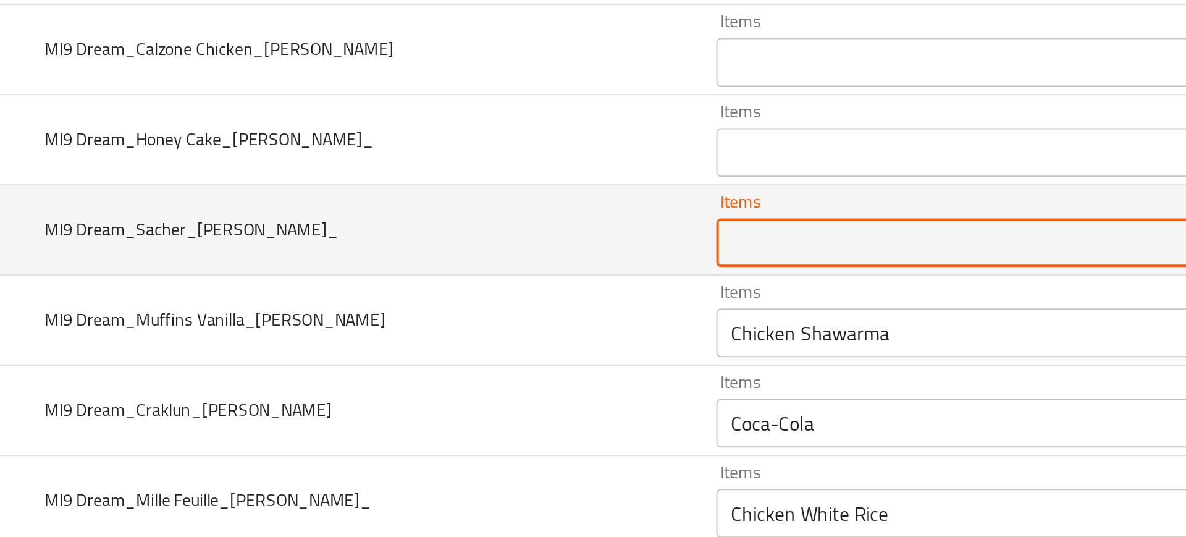
scroll to position [1840, 0]
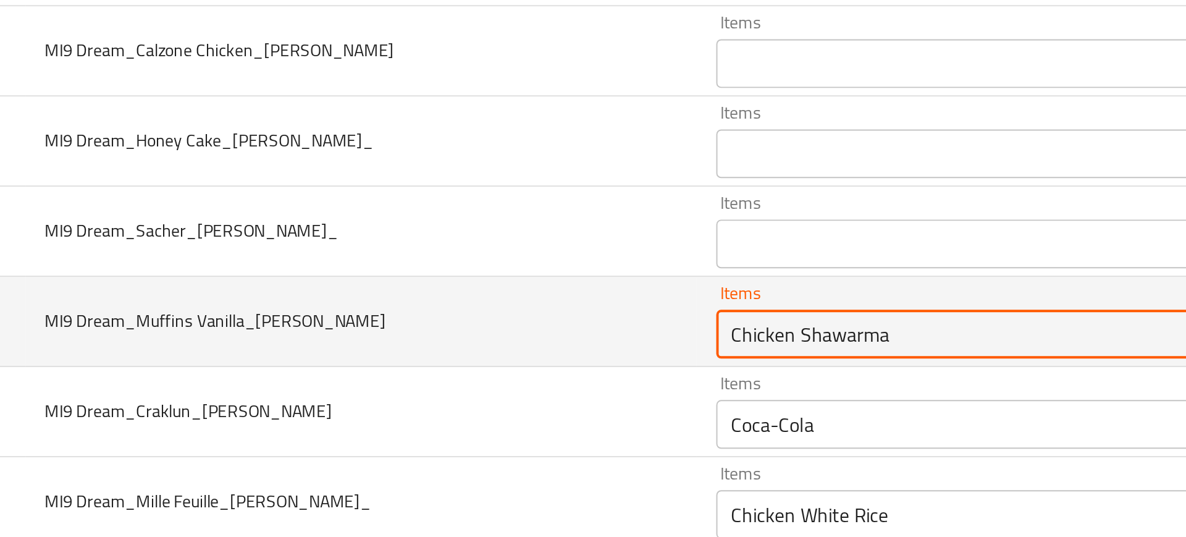
click at [488, 289] on Faisal "Chicken Shawarma" at bounding box center [563, 297] width 244 height 17
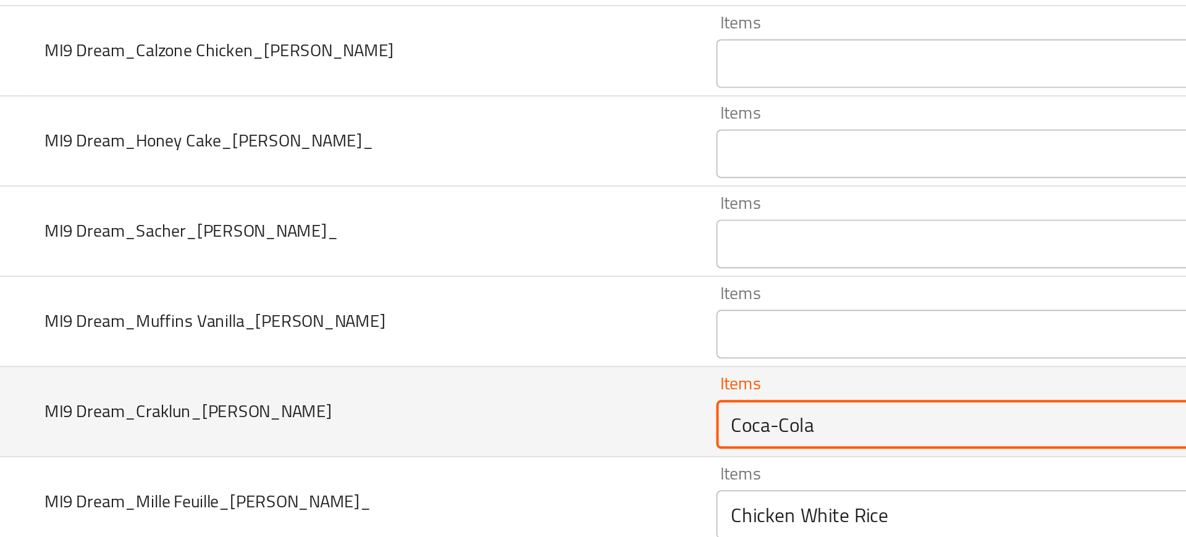
click at [468, 340] on Faisal "Coca-Cola" at bounding box center [563, 343] width 244 height 17
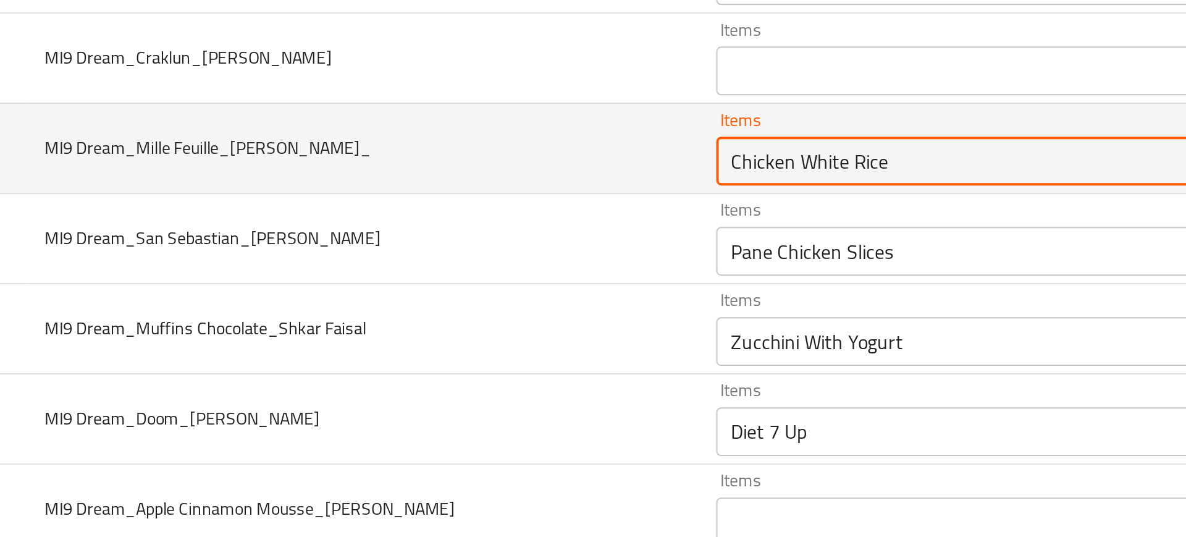
click at [463, 205] on Faisal_ "Chicken White Rice" at bounding box center [563, 209] width 244 height 17
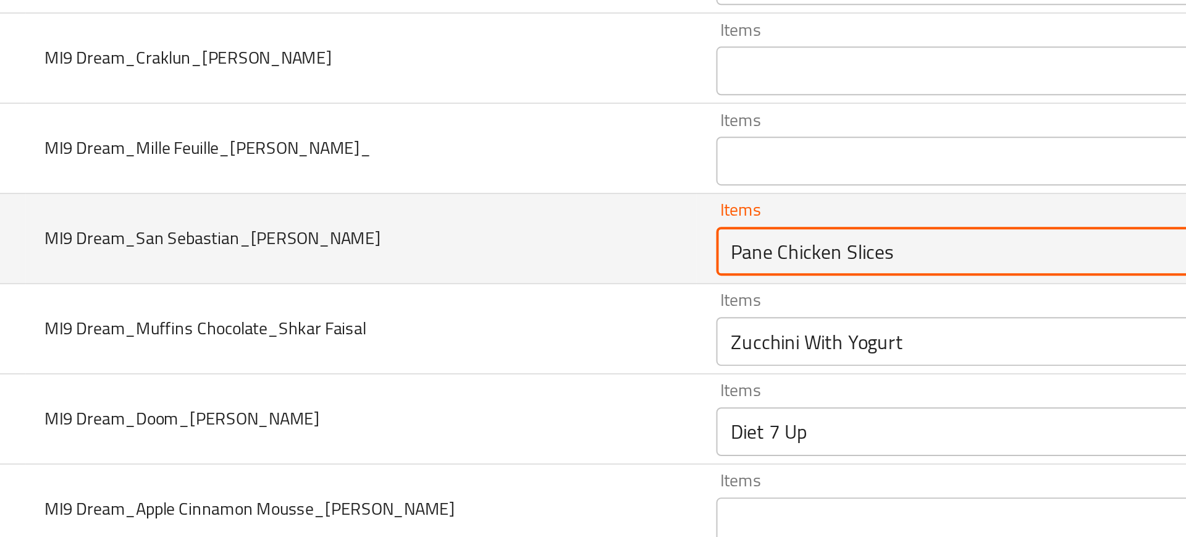
click at [482, 255] on Faisal "Pane Chicken Slices" at bounding box center [563, 255] width 244 height 17
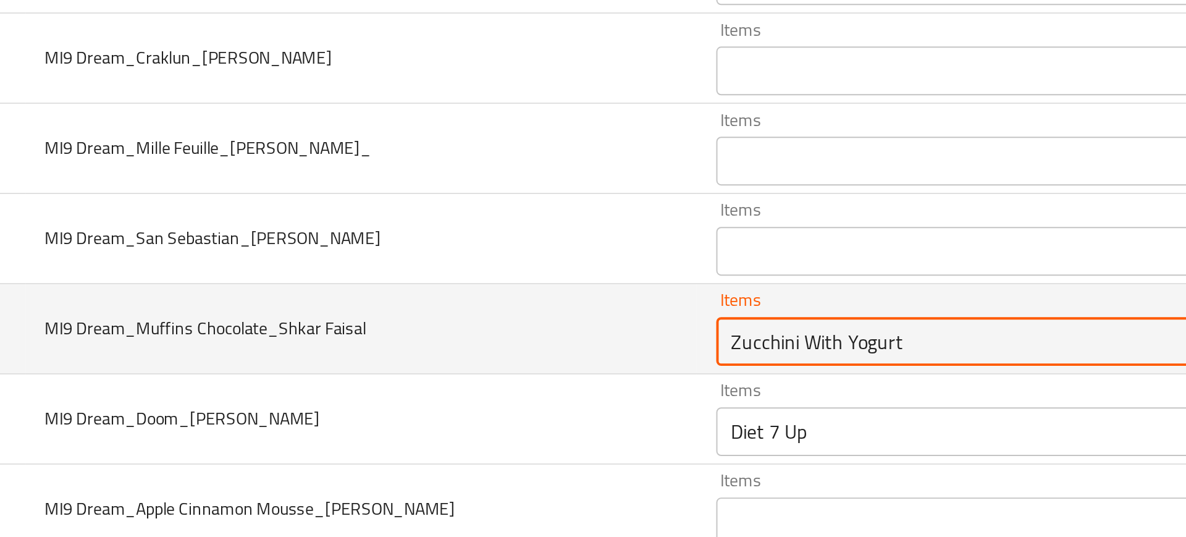
click at [475, 298] on Faisal "Zucchini With Yogurt" at bounding box center [563, 301] width 244 height 17
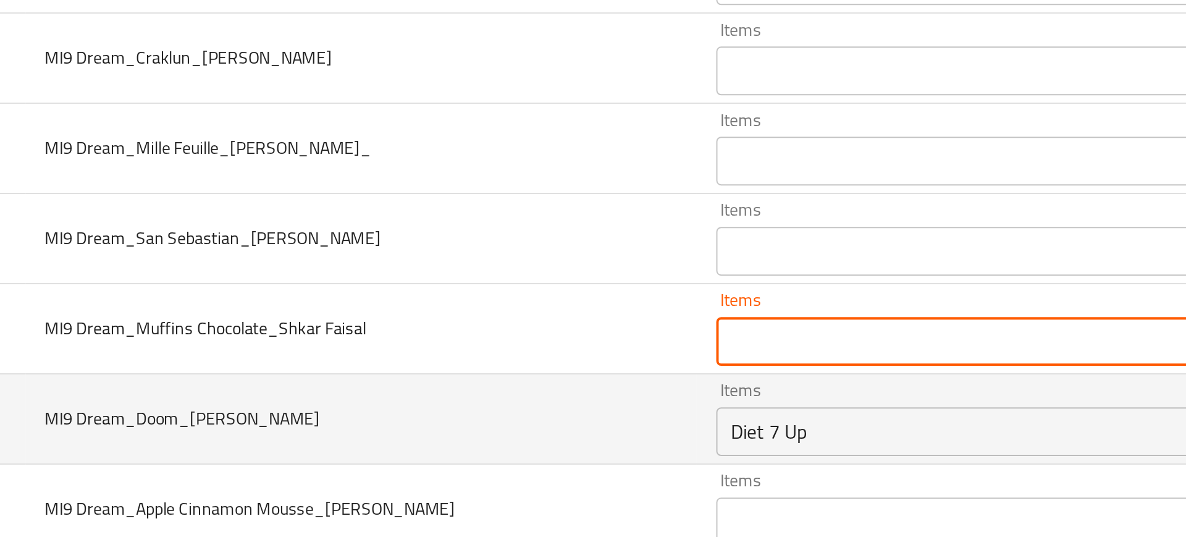
click at [452, 356] on div "Diet 7 Up Items" at bounding box center [581, 347] width 288 height 25
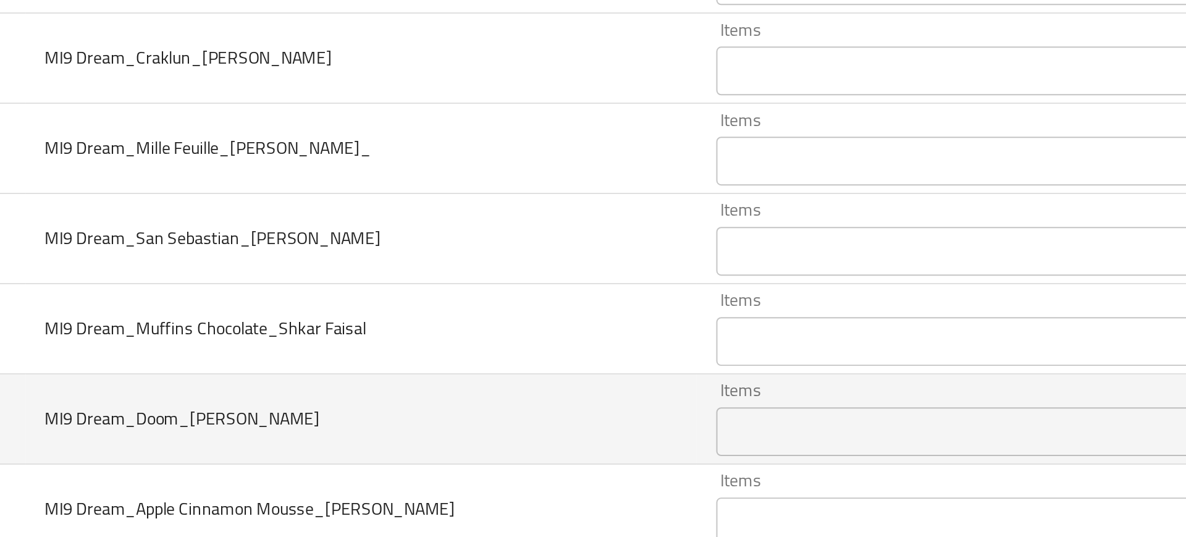
click at [361, 344] on td "MI9 Dream_Doom_[PERSON_NAME]" at bounding box center [257, 341] width 340 height 46
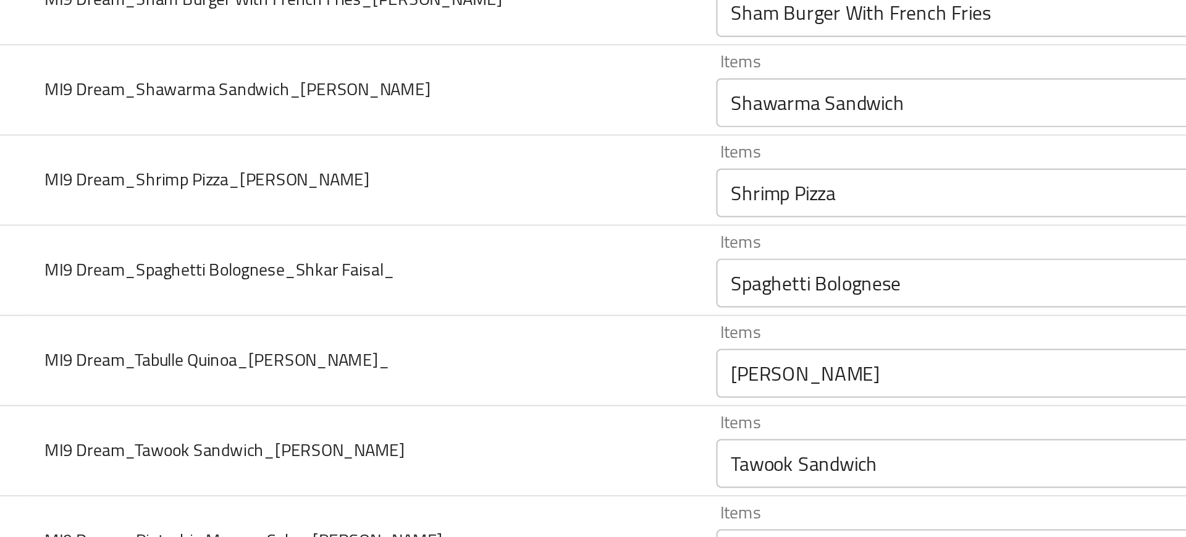
scroll to position [1631, 0]
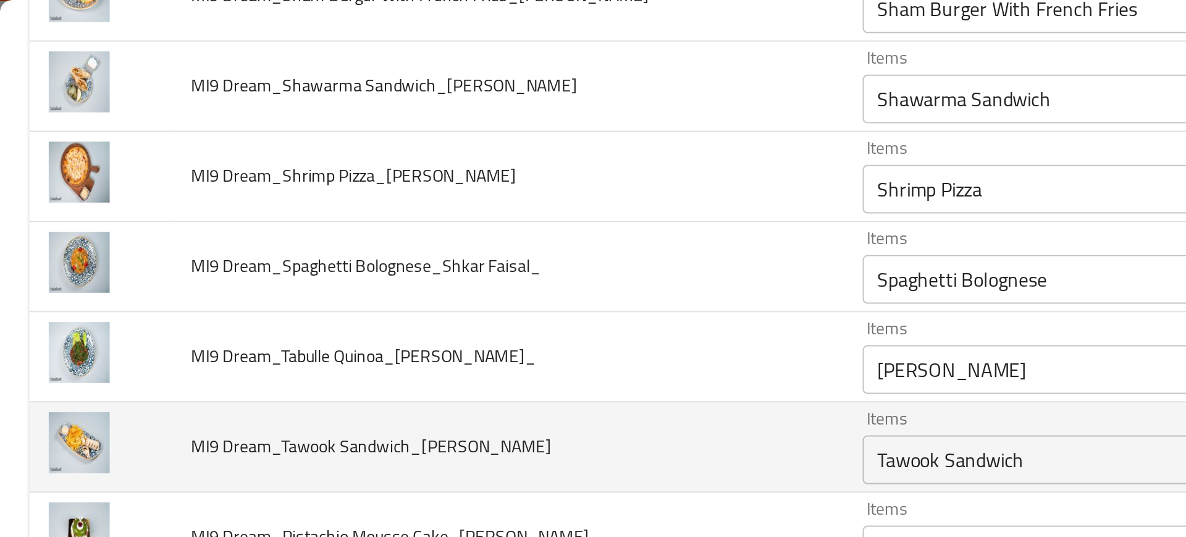
click at [490, 237] on Faisal "Tawook Sandwich" at bounding box center [563, 232] width 244 height 17
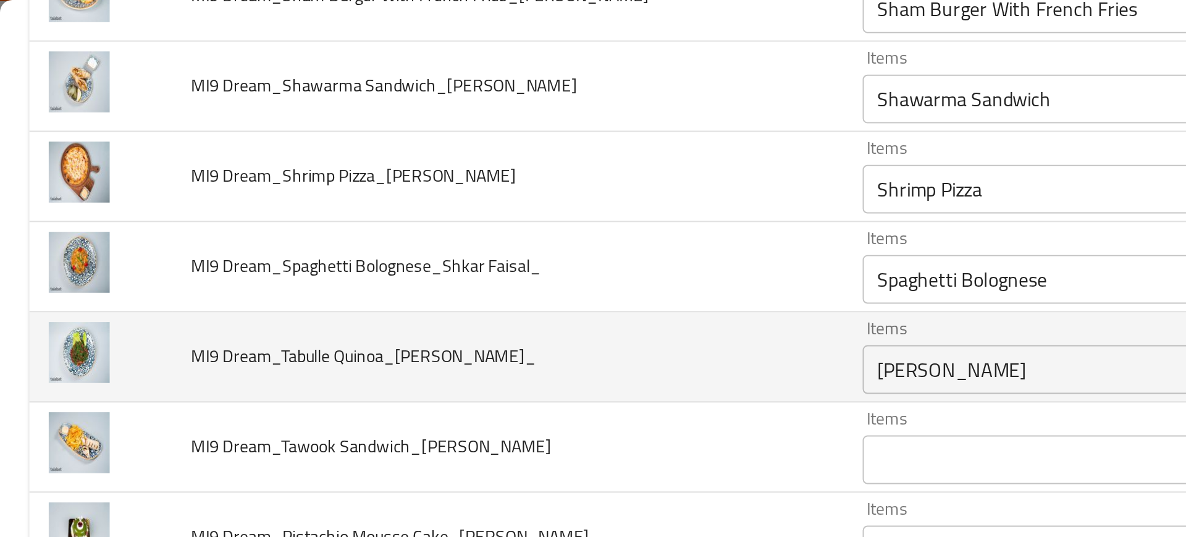
click at [306, 195] on td "MI9 Dream_Tabulle Quinoa_[PERSON_NAME]_" at bounding box center [257, 181] width 340 height 46
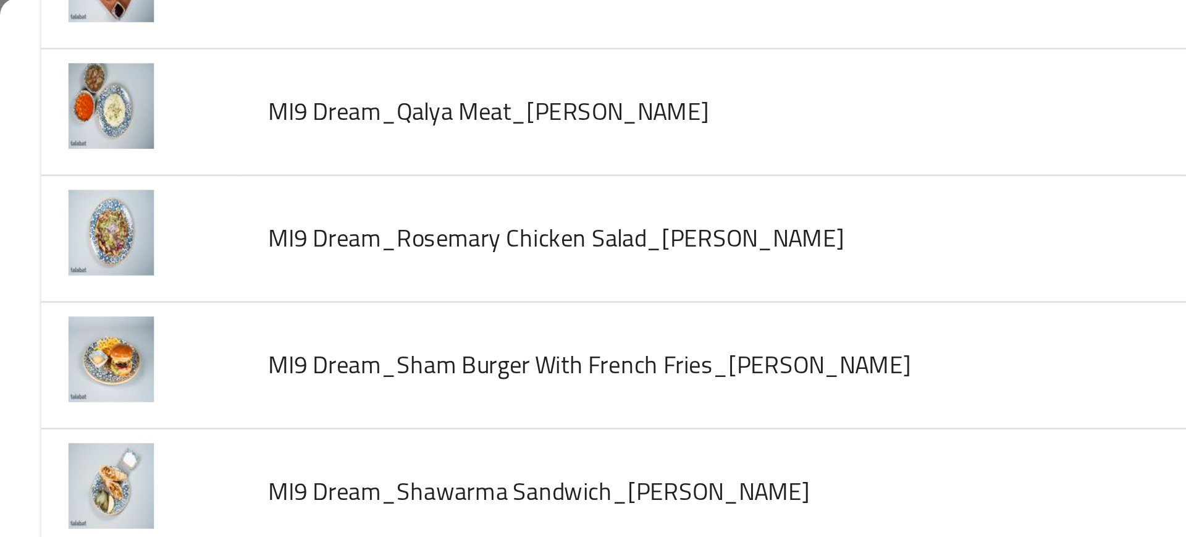
scroll to position [1455, 0]
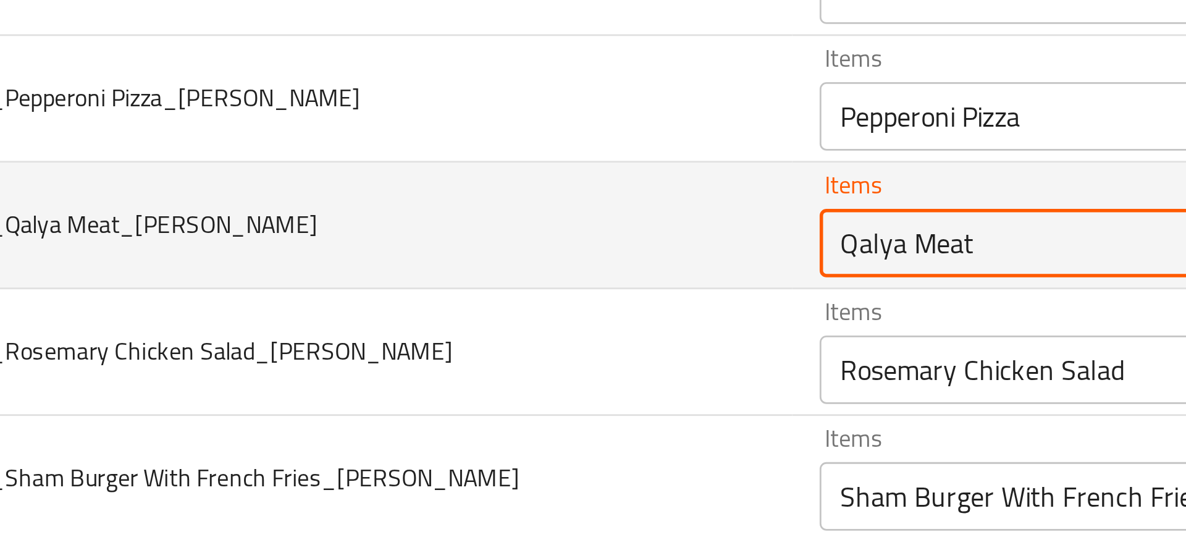
click at [471, 93] on Faisal "Qalya Meat" at bounding box center [563, 88] width 244 height 17
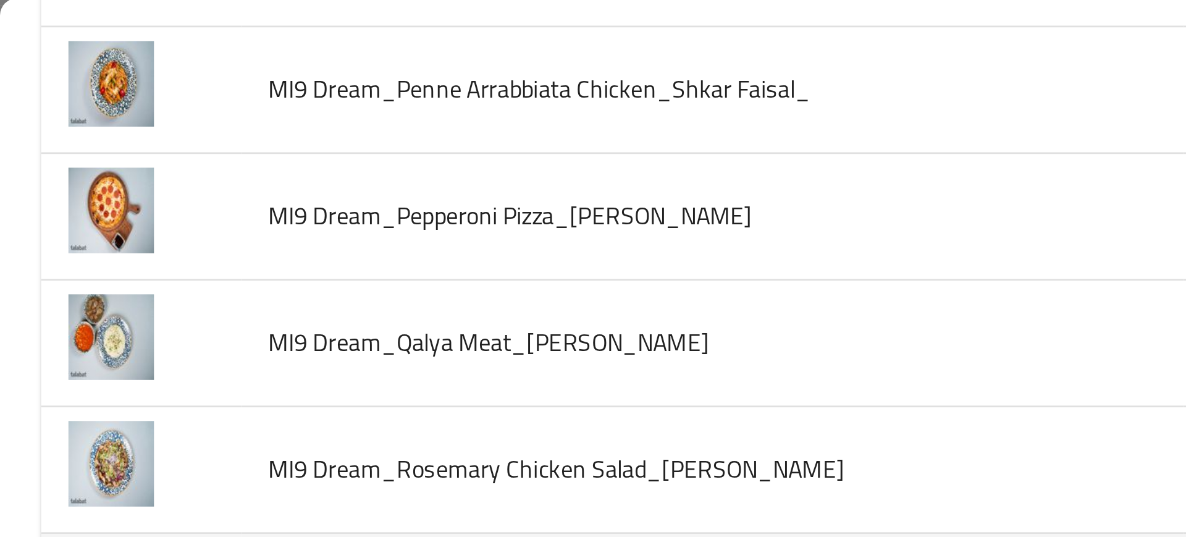
scroll to position [1392, 0]
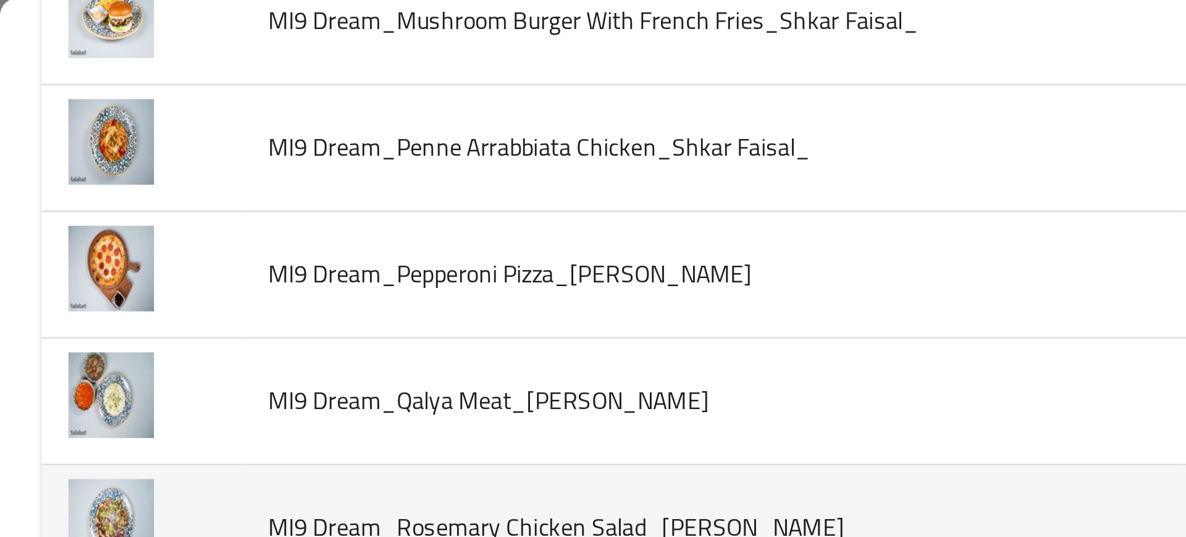
click at [181, 172] on td "MI9 Dream_Rosemary Chicken Salad_[PERSON_NAME]" at bounding box center [257, 192] width 340 height 46
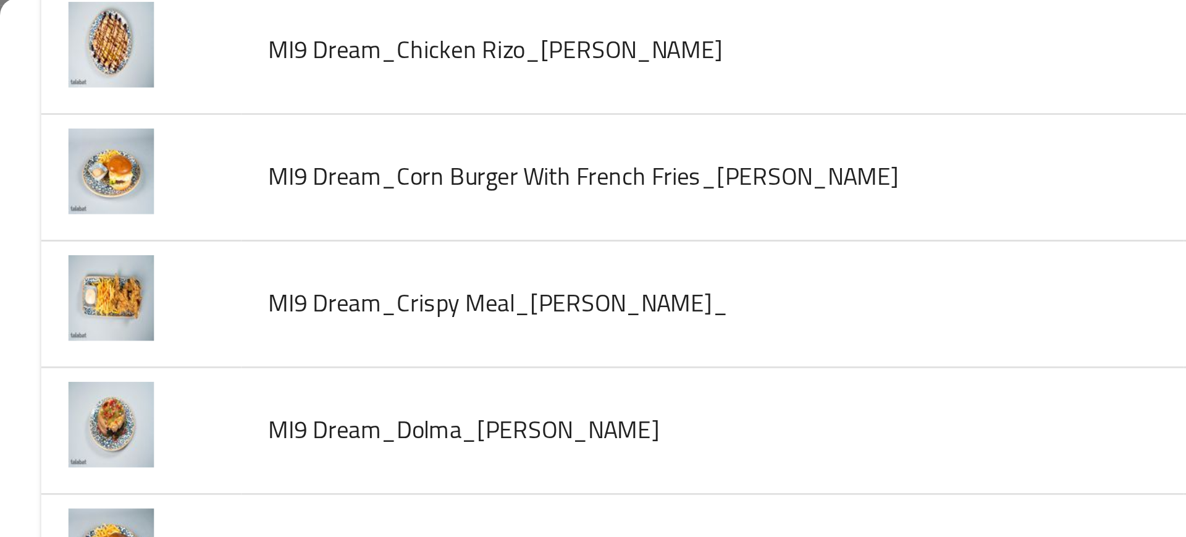
scroll to position [788, 0]
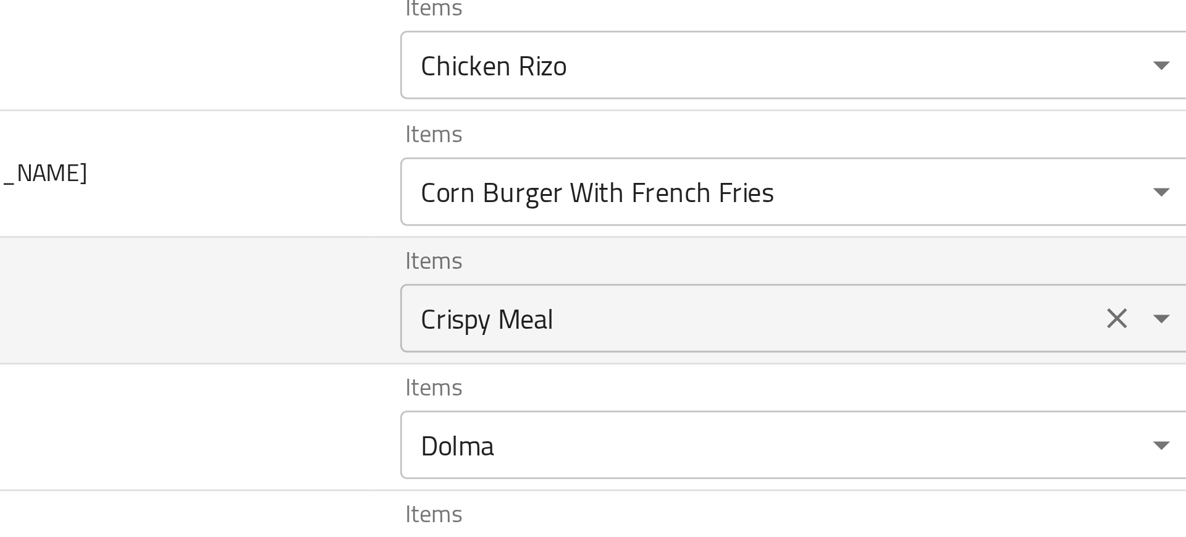
click at [470, 125] on div "Crispy Meal Items" at bounding box center [581, 115] width 288 height 25
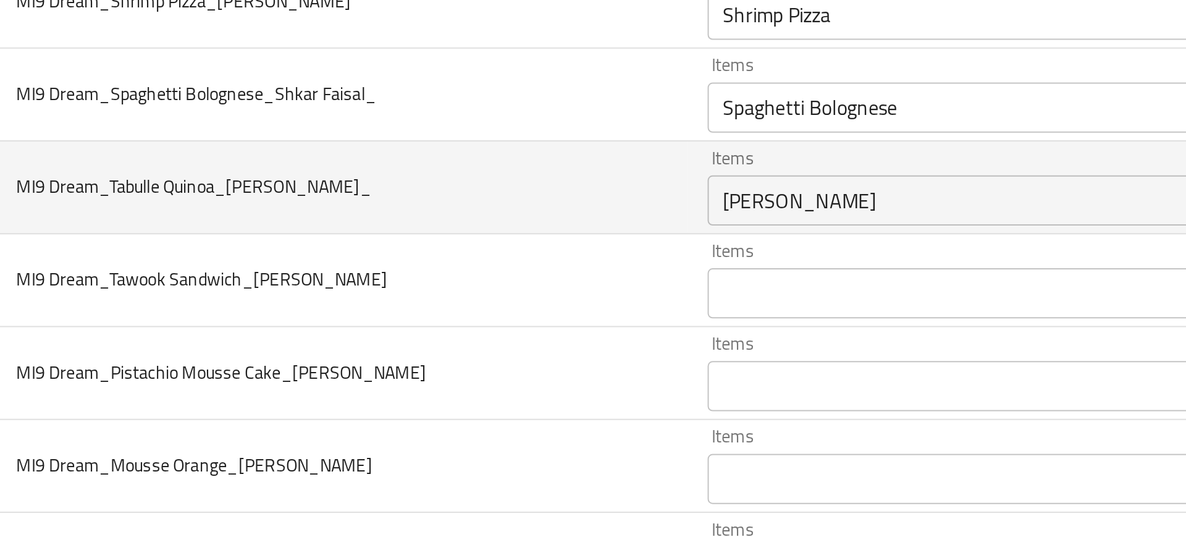
scroll to position [1543, 0]
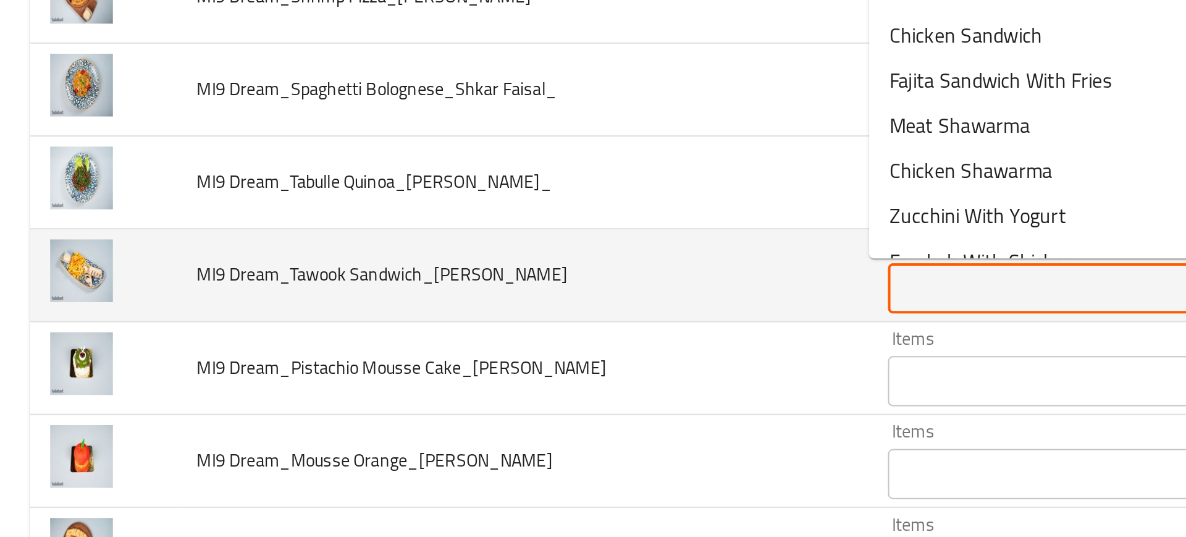
click at [447, 319] on Faisal "Items" at bounding box center [563, 321] width 244 height 17
type Faisal "a"
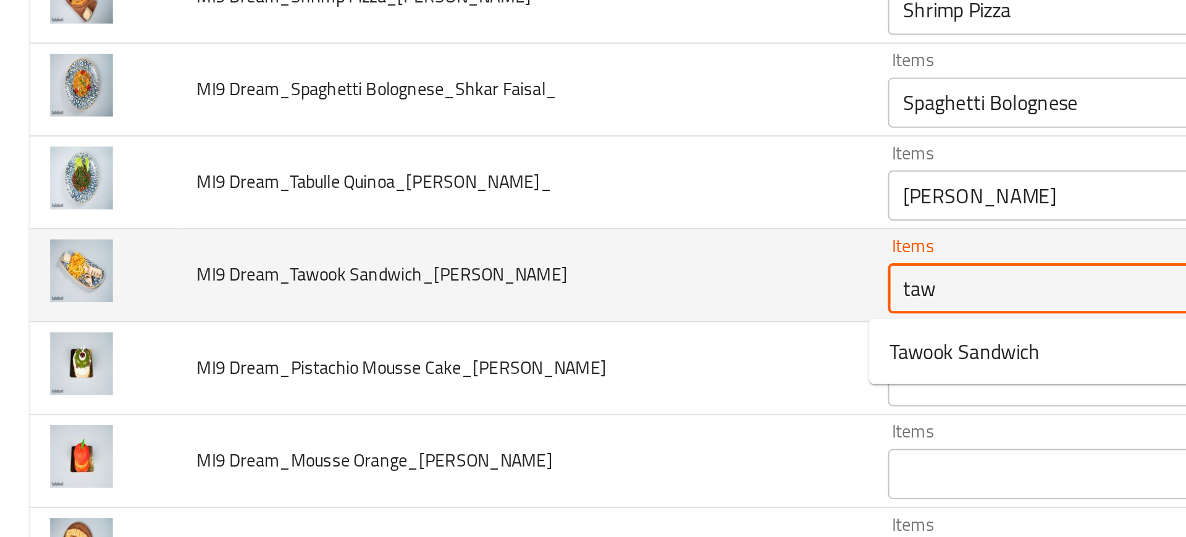
type Faisal "taw"
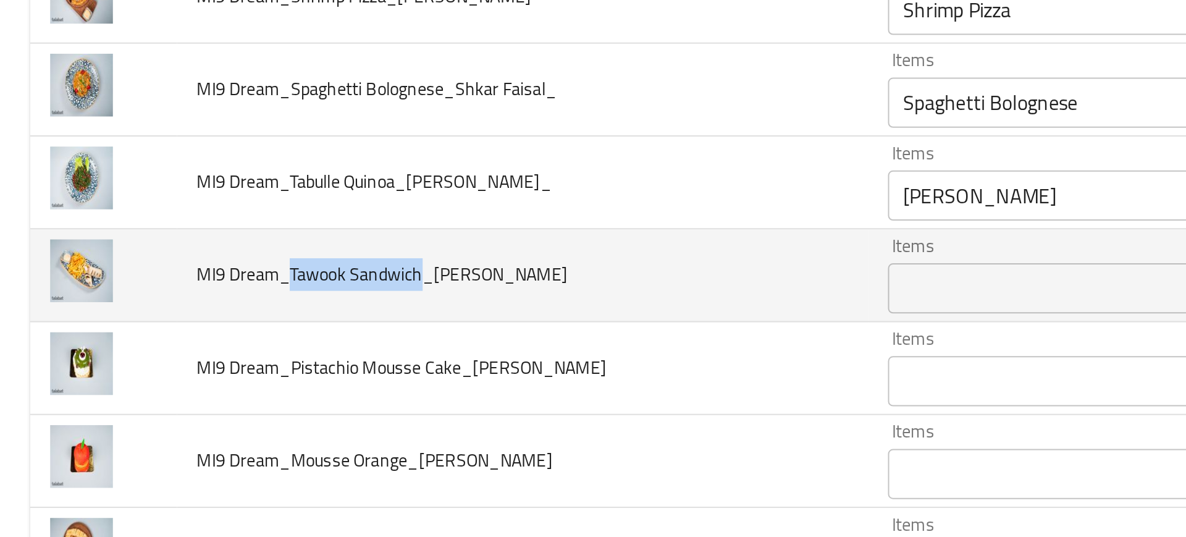
drag, startPoint x: 142, startPoint y: 314, endPoint x: 207, endPoint y: 311, distance: 65.0
click at [207, 311] on span "MI9 Dream_Tawook Sandwich_[PERSON_NAME]" at bounding box center [188, 314] width 183 height 16
copy span "Tawook Sandwich"
click at [301, 314] on td "MI9 Dream_Tawook Sandwich_[PERSON_NAME]" at bounding box center [257, 315] width 340 height 46
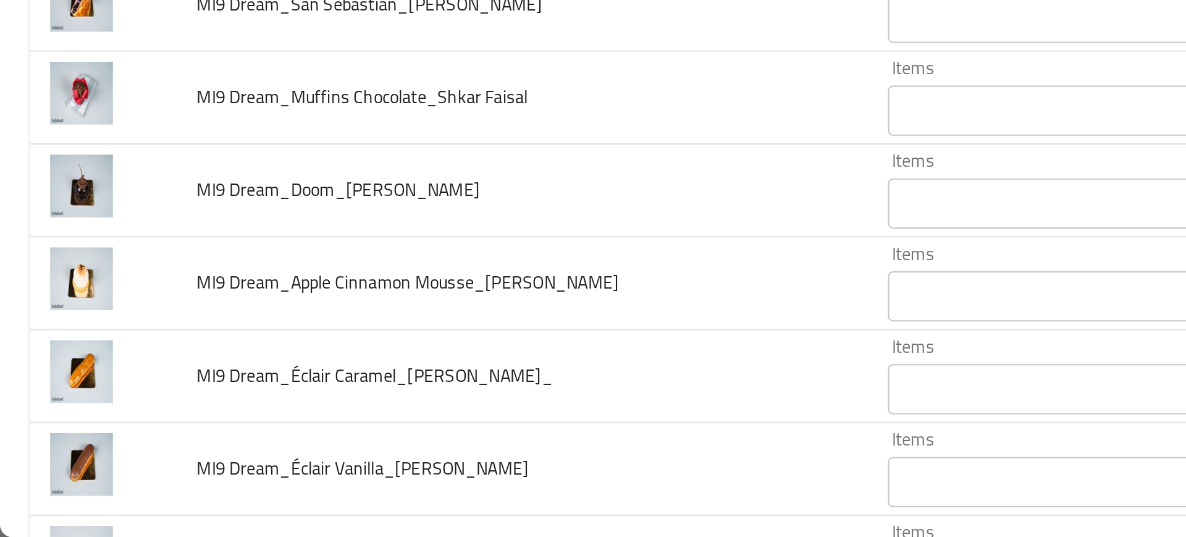
scroll to position [2100, 0]
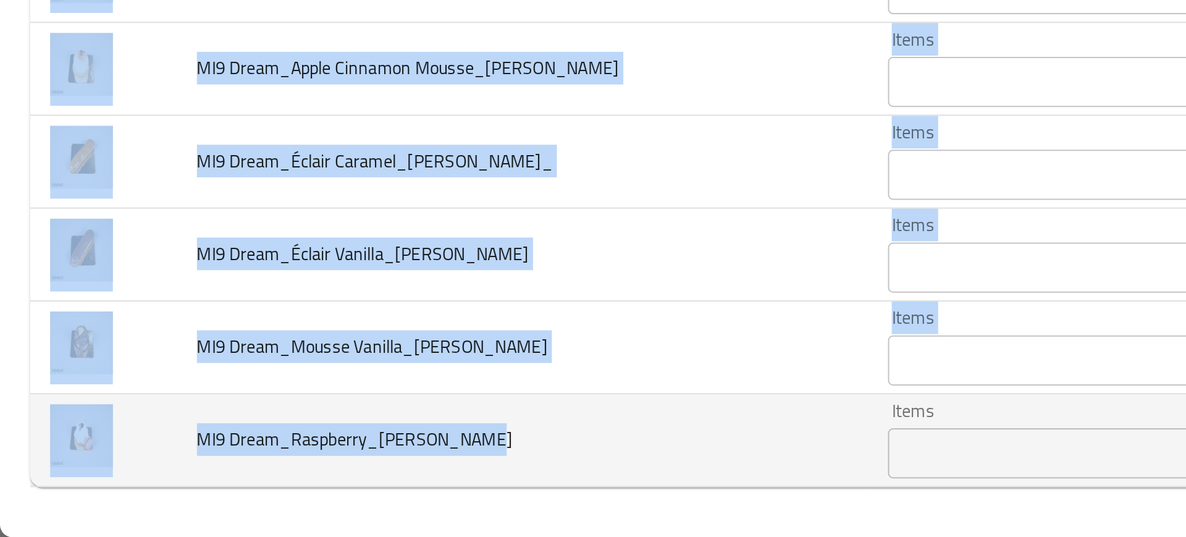
drag, startPoint x: 96, startPoint y: 279, endPoint x: 256, endPoint y: 499, distance: 272.0
copy tbody "LO7 Ipsum_Dolors Ametcons_Adipi Elitse Doeiu Tempo Incid Utlab Etdo Magna AL4 E…"
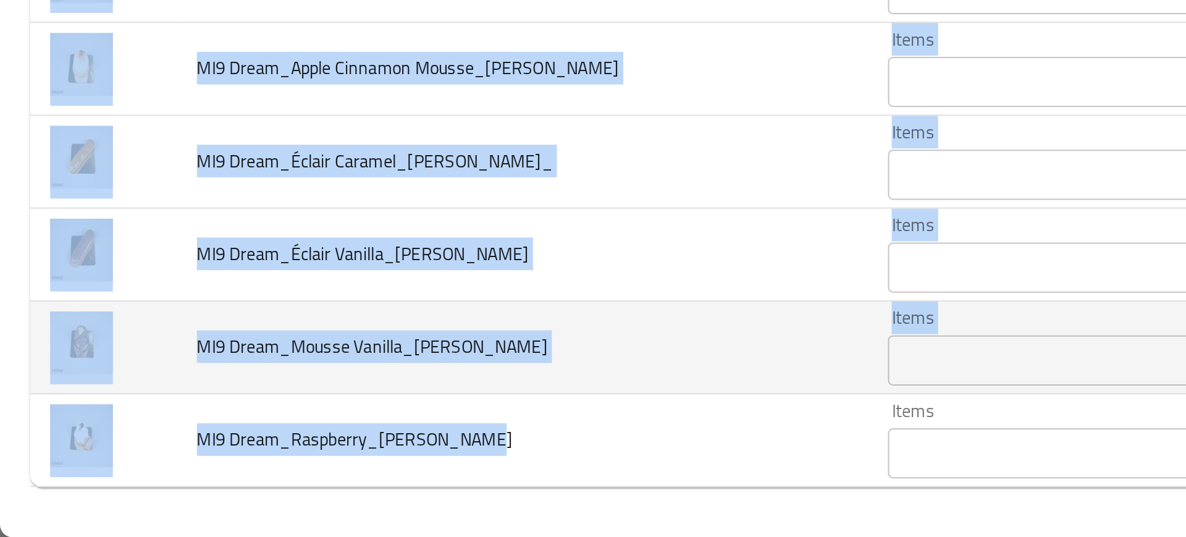
scroll to position [0, 0]
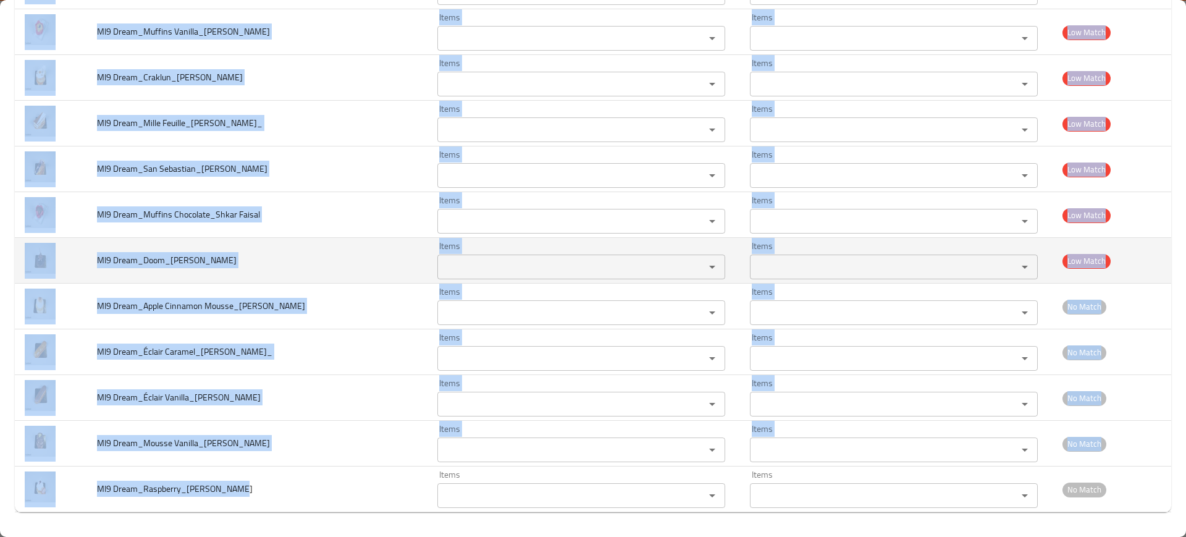
click at [328, 272] on td "MI9 Dream_Doom_[PERSON_NAME]" at bounding box center [257, 261] width 340 height 46
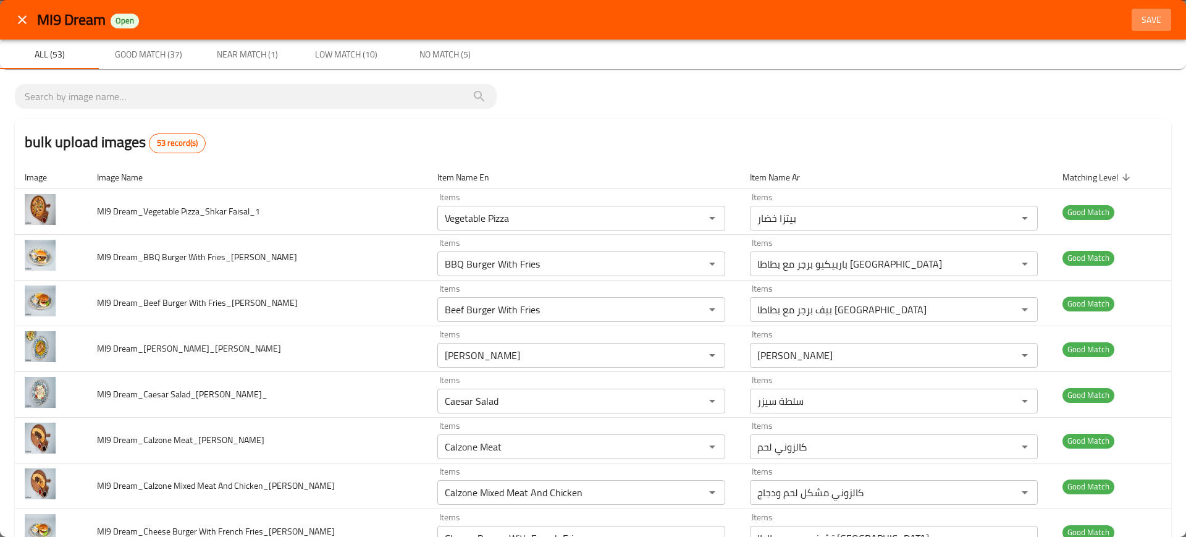
click at [1137, 14] on span "Save" at bounding box center [1152, 19] width 30 height 15
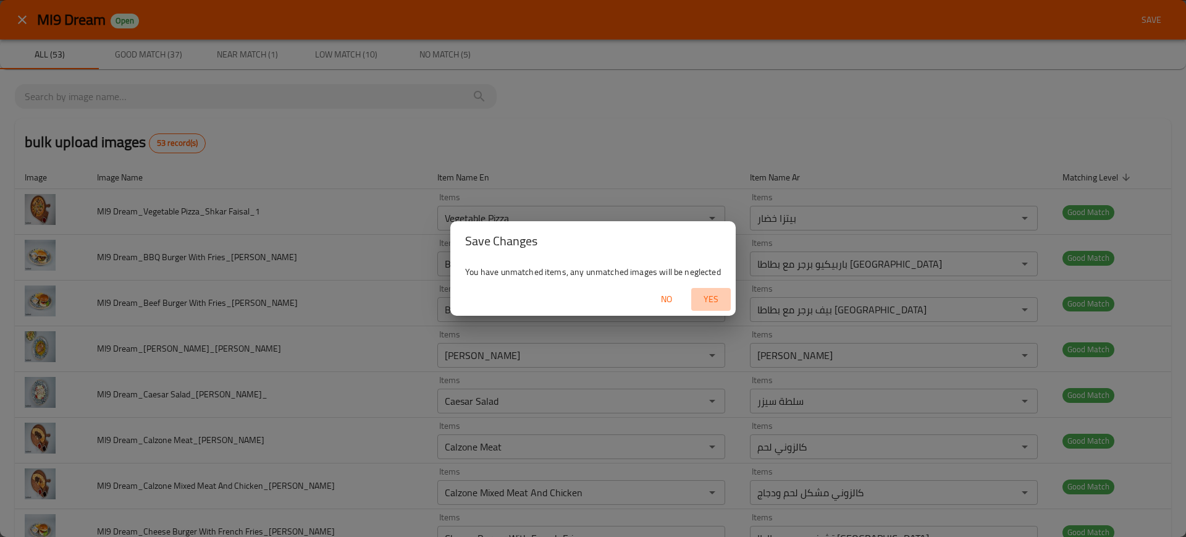
click at [710, 303] on span "Yes" at bounding box center [711, 299] width 30 height 15
